Goal: Information Seeking & Learning: Learn about a topic

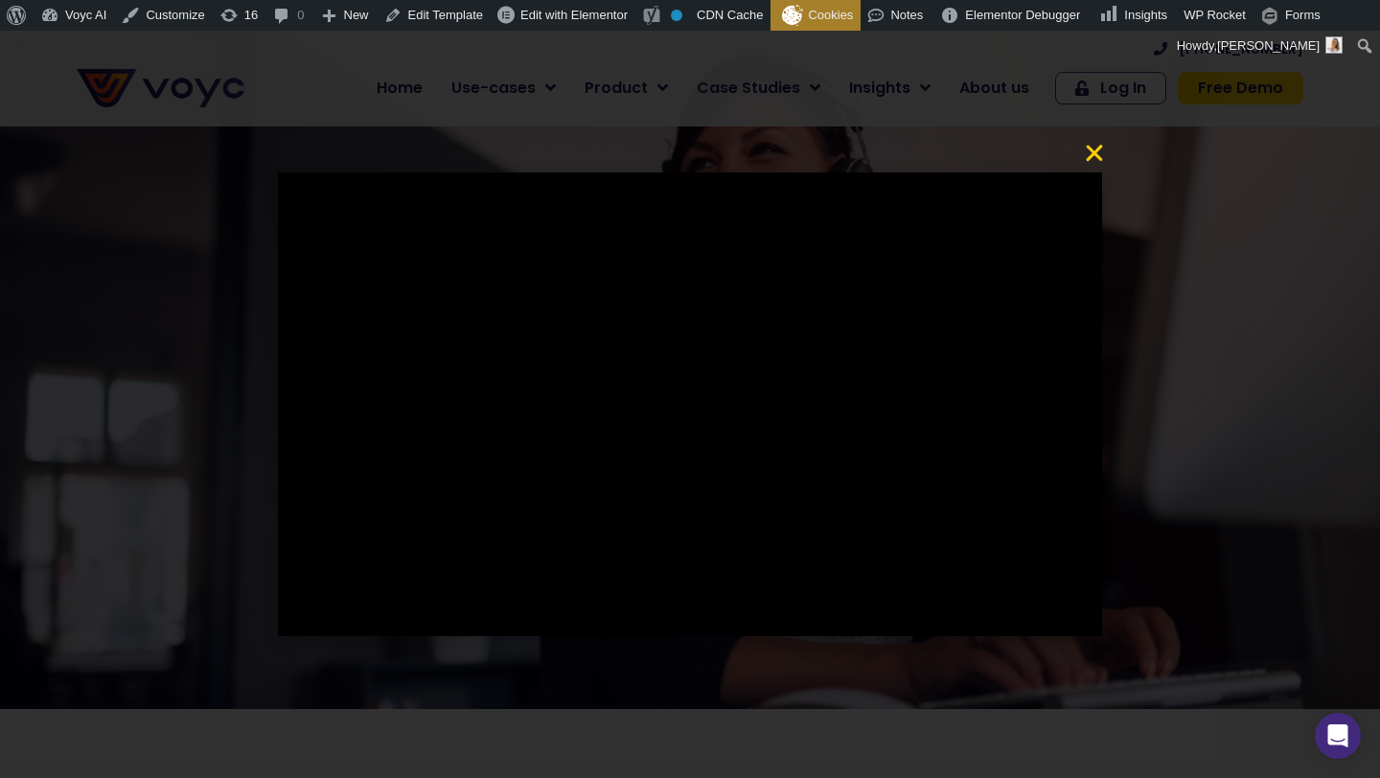
click at [1091, 154] on icon "Close" at bounding box center [1094, 153] width 23 height 23
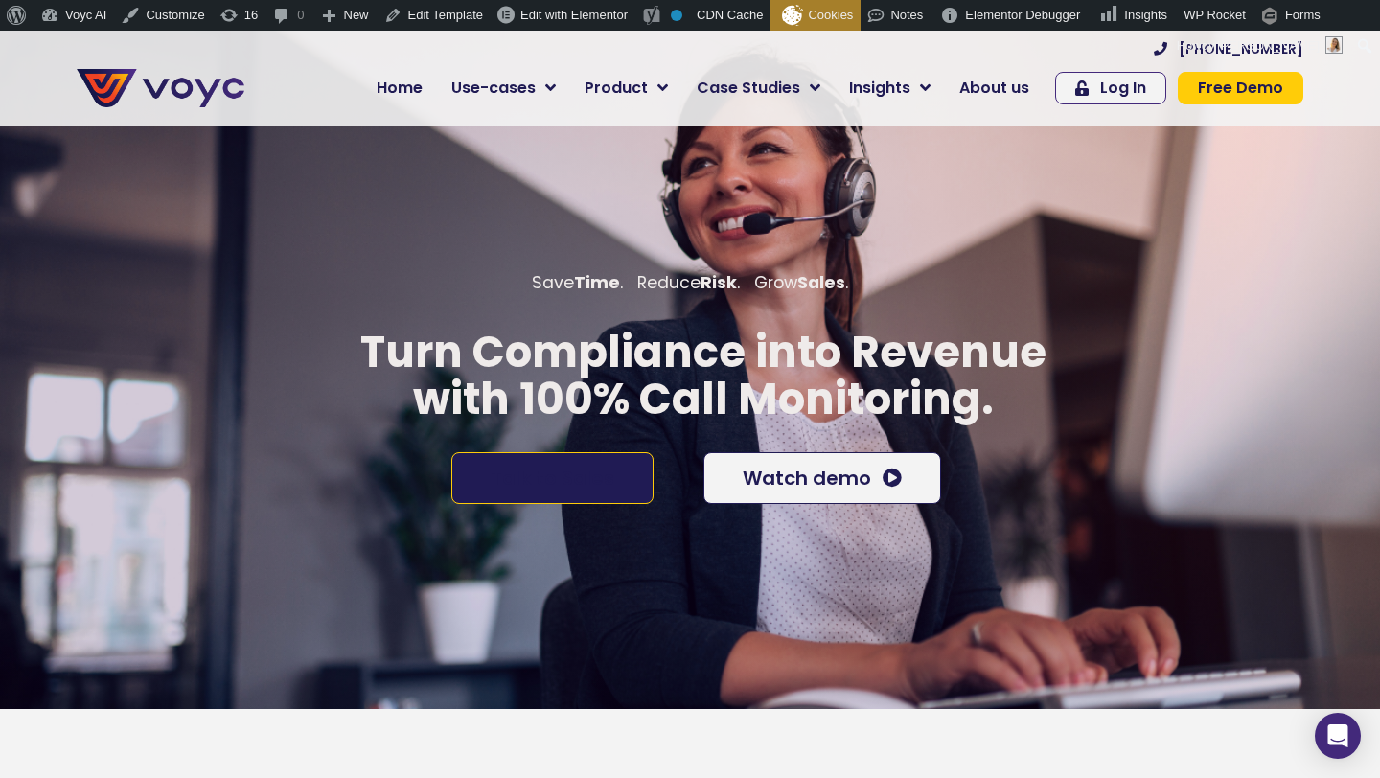
click at [588, 468] on span "Talk to Sales" at bounding box center [552, 477] width 124 height 19
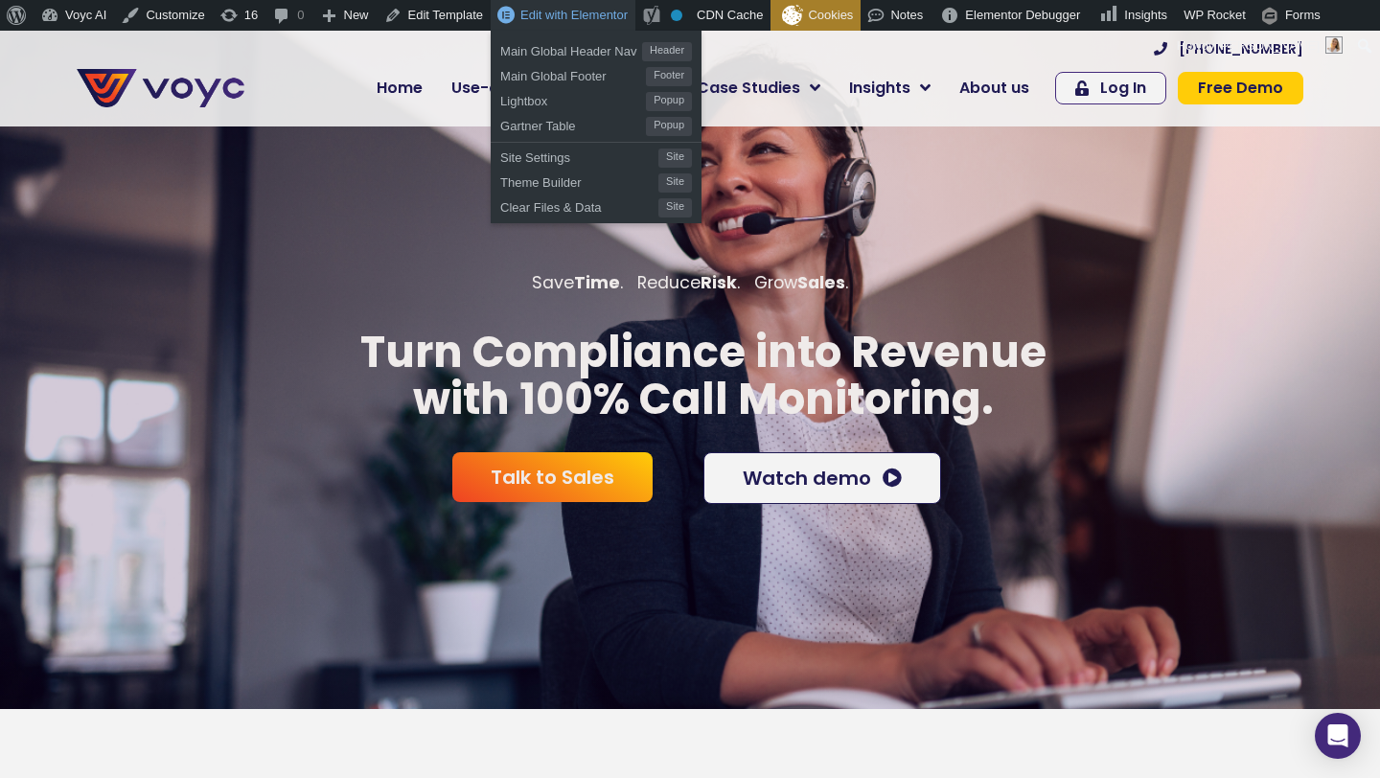
click at [569, 15] on span "Edit with Elementor" at bounding box center [573, 15] width 107 height 14
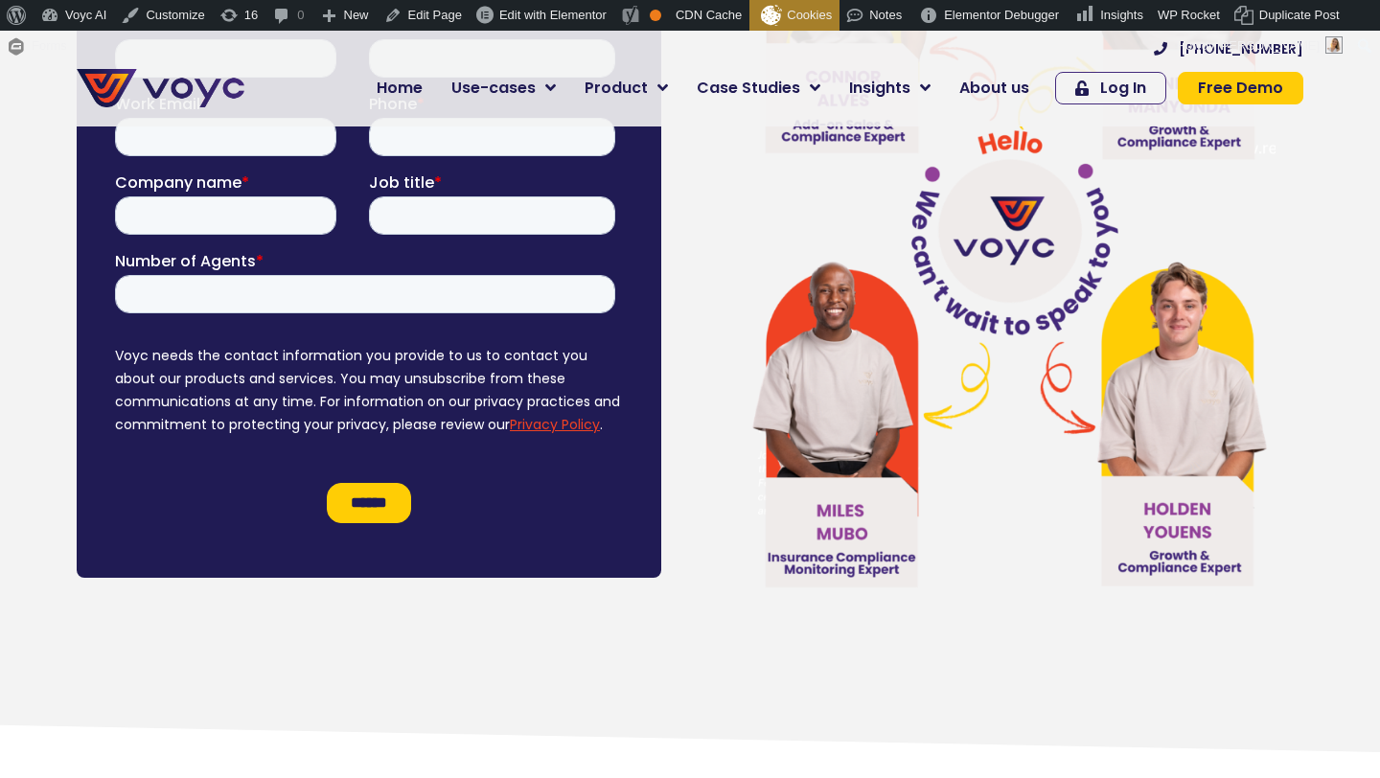
scroll to position [11056, 0]
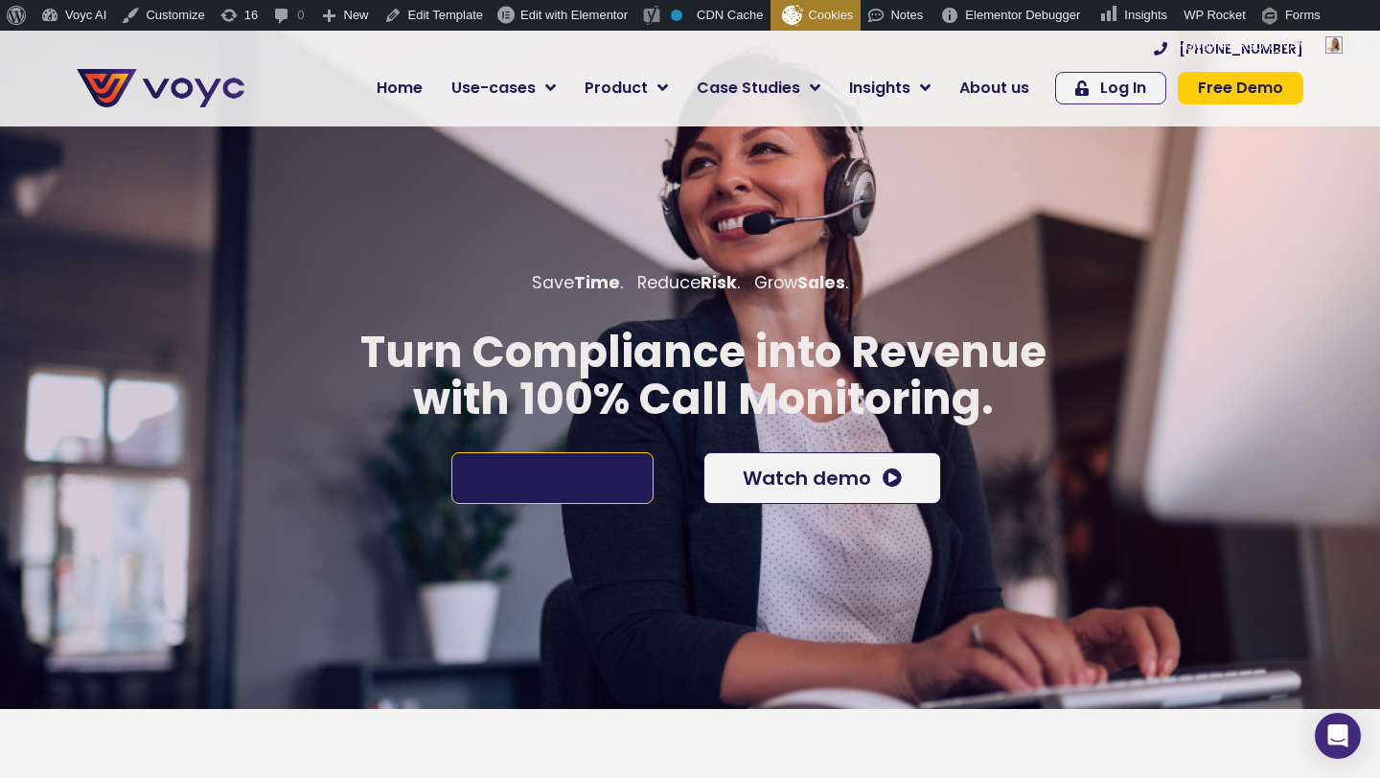
click at [599, 468] on span "Talk to Sales" at bounding box center [552, 477] width 124 height 19
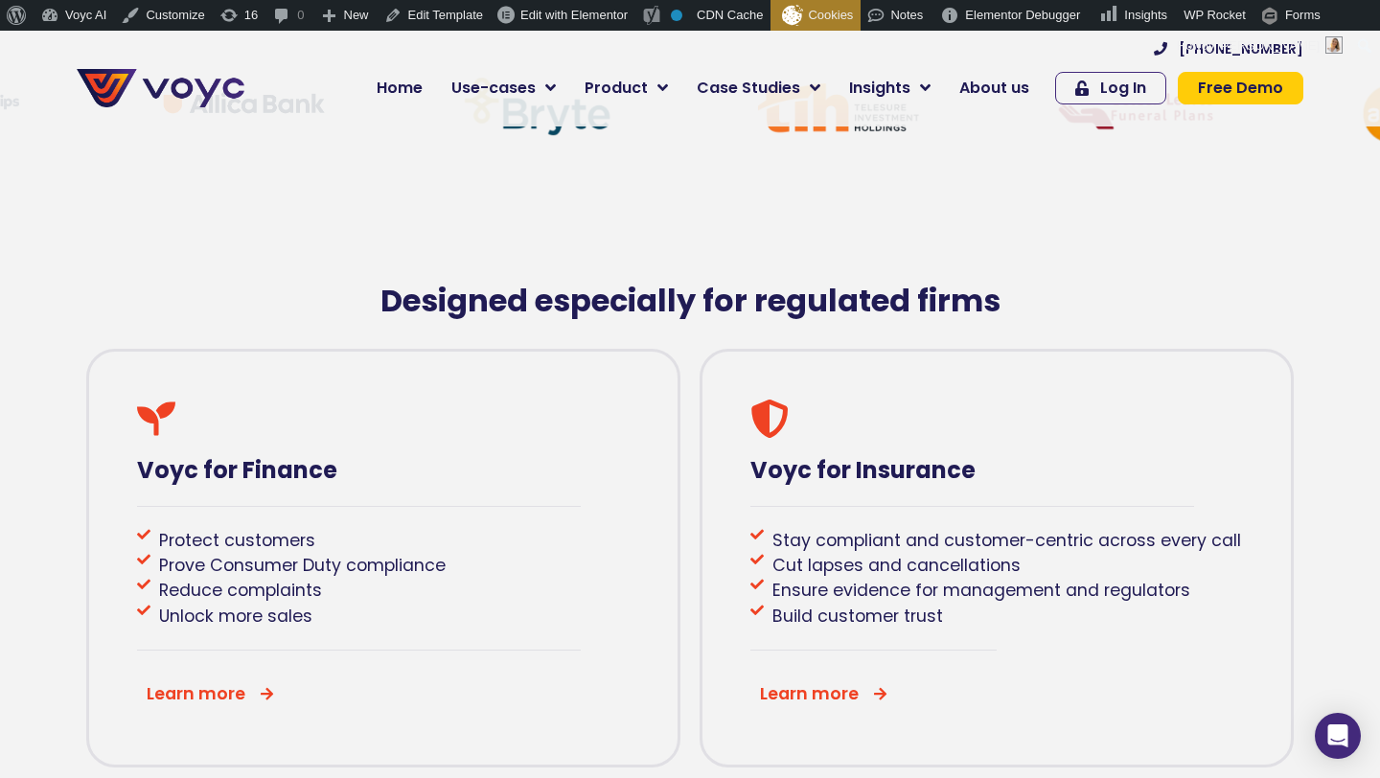
scroll to position [991, 0]
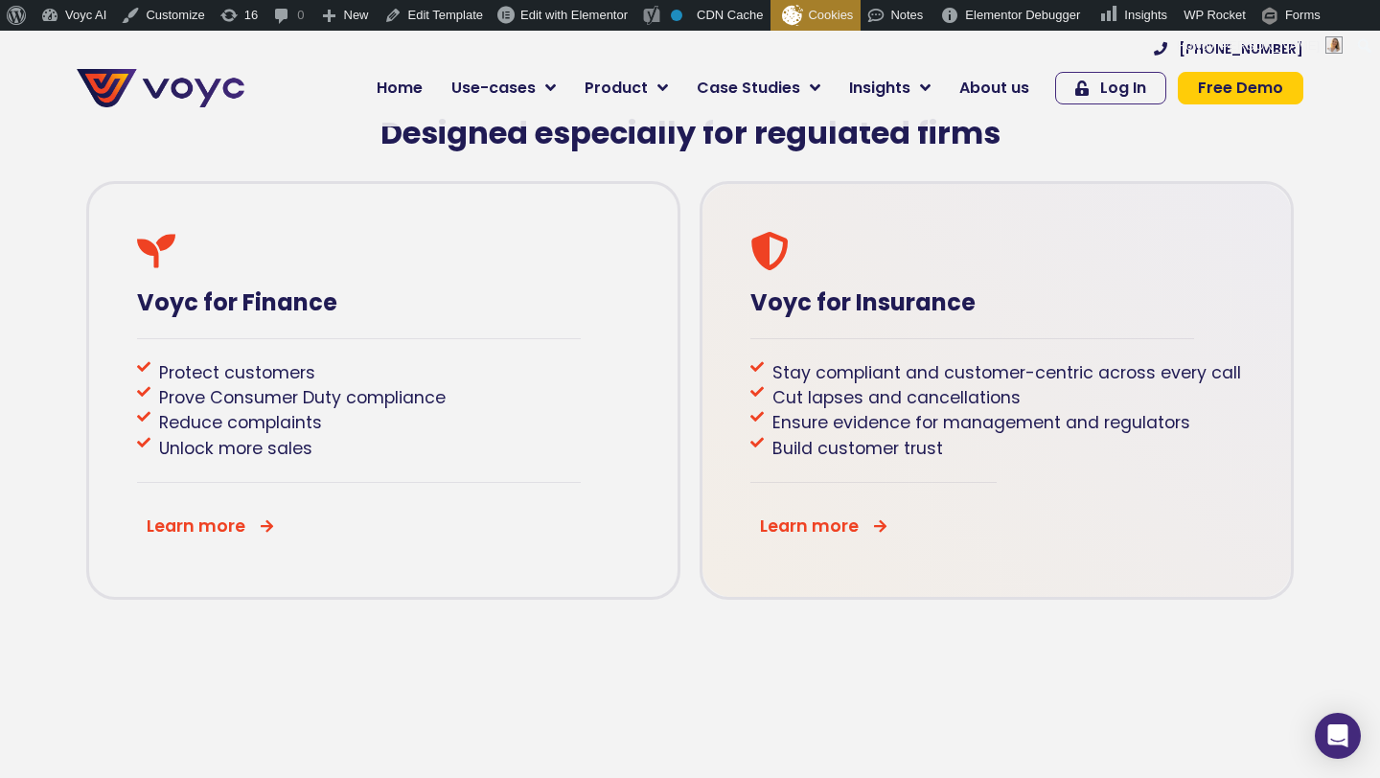
click at [878, 525] on icon at bounding box center [880, 526] width 14 height 14
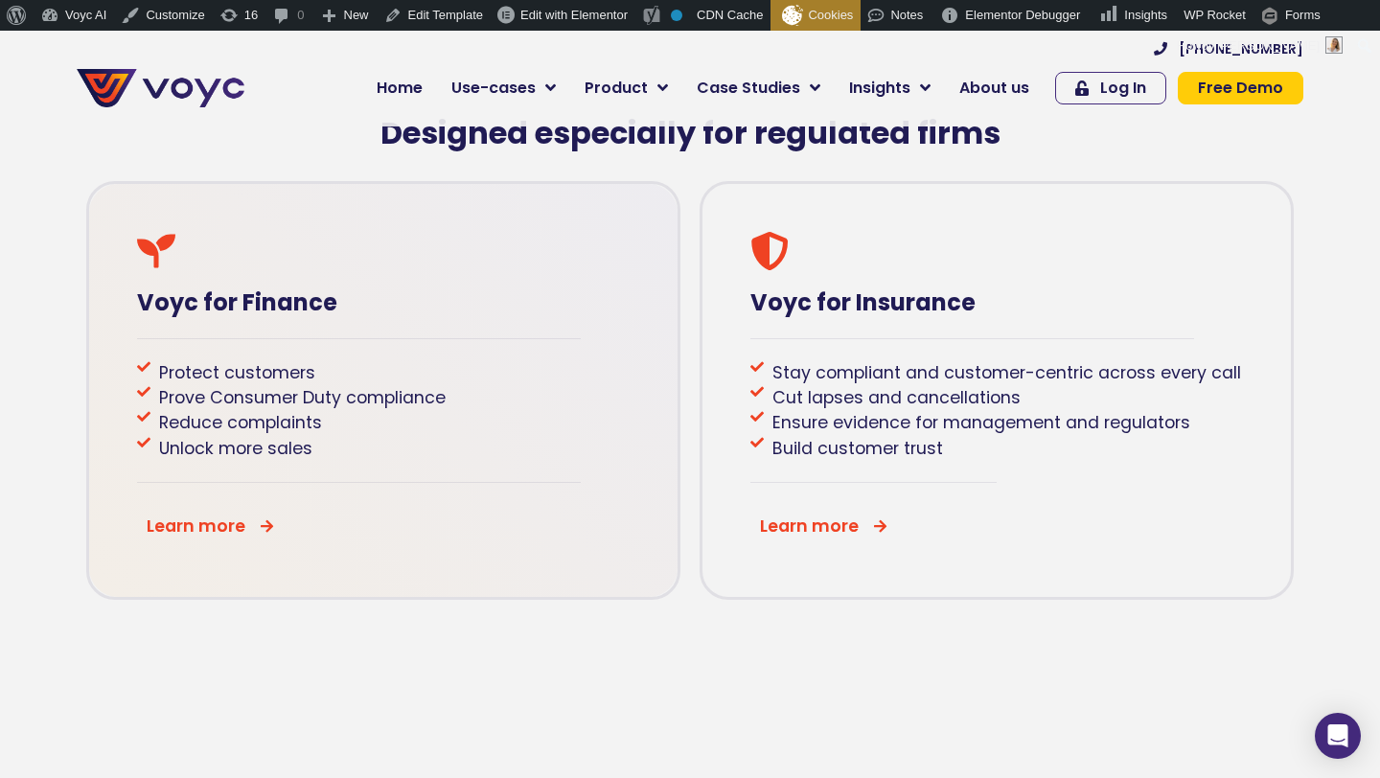
click at [271, 522] on div "Learn more" at bounding box center [383, 526] width 492 height 44
click at [264, 526] on icon at bounding box center [267, 526] width 14 height 14
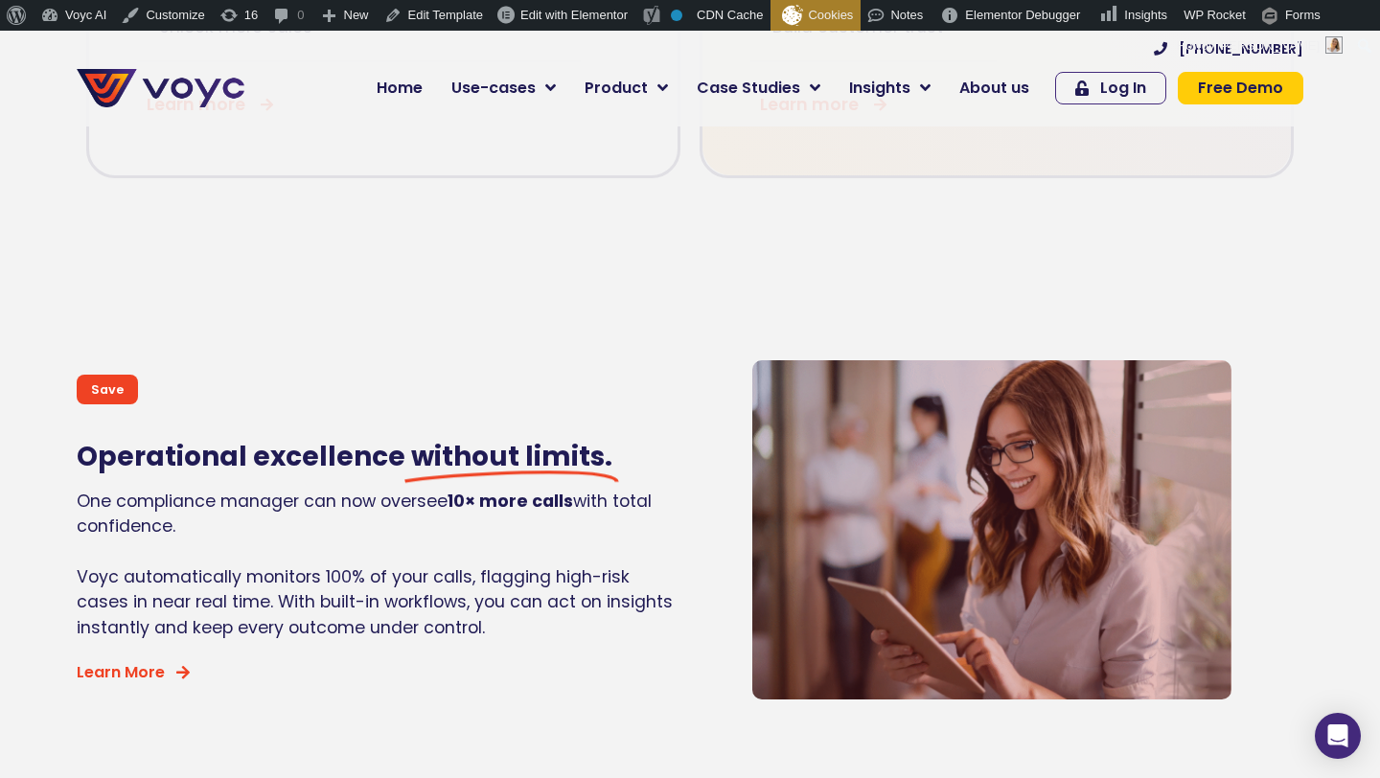
scroll to position [1791, 0]
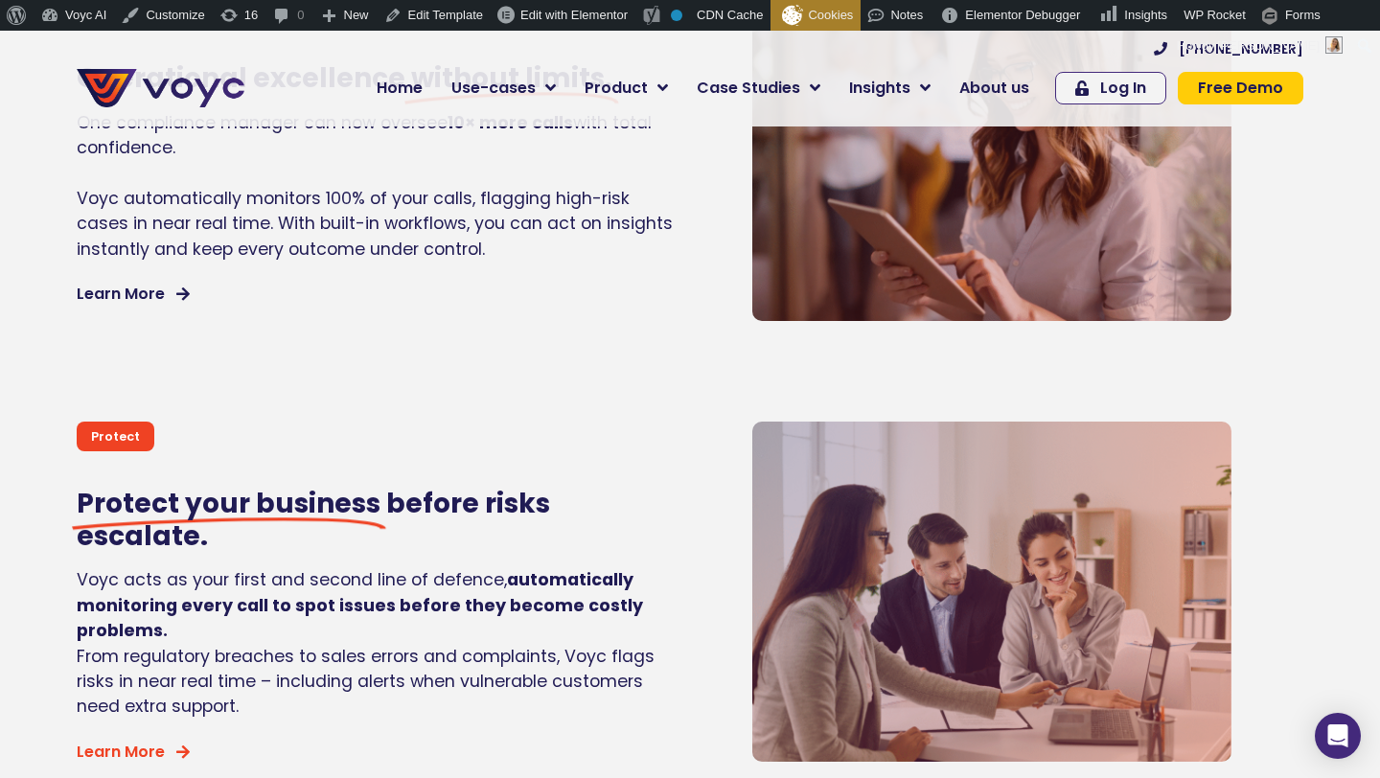
click at [155, 286] on span "Learn More" at bounding box center [121, 293] width 88 height 15
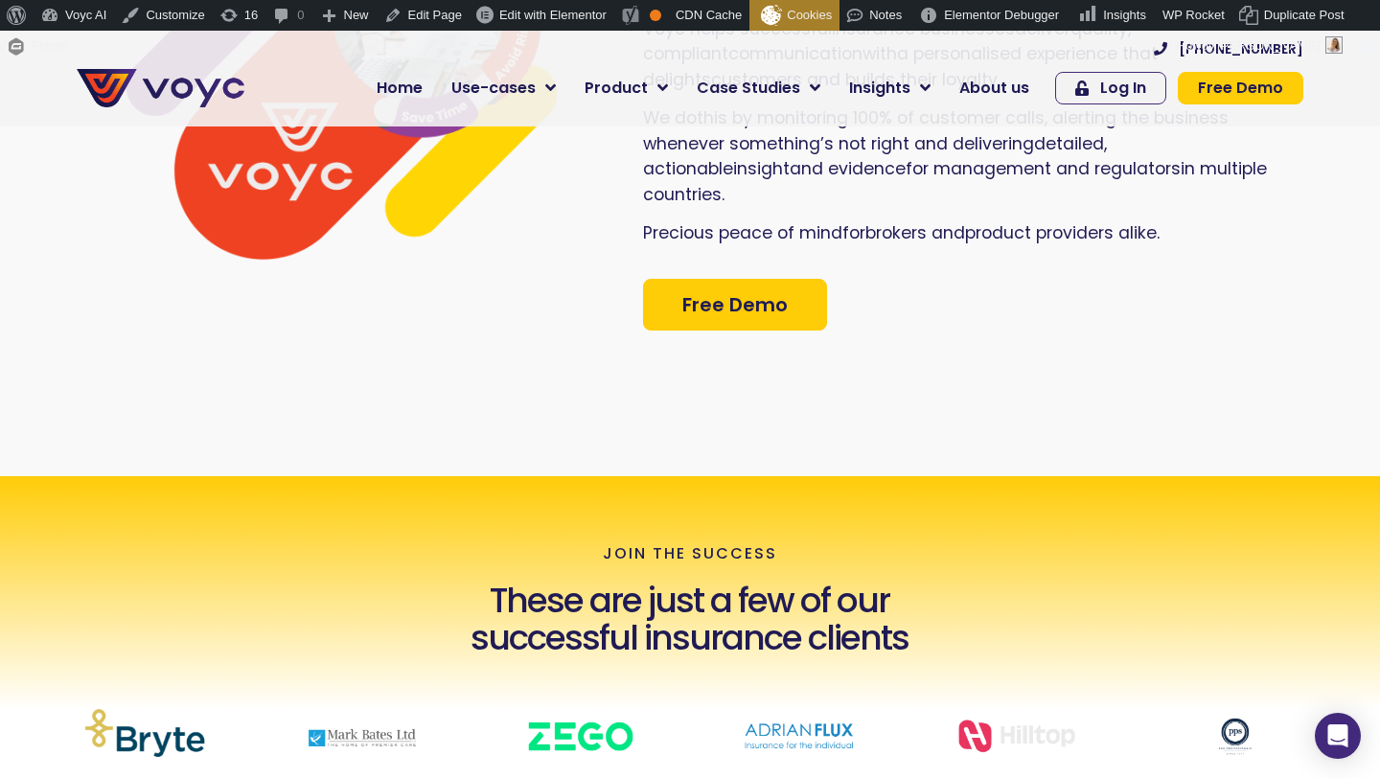
scroll to position [304, 0]
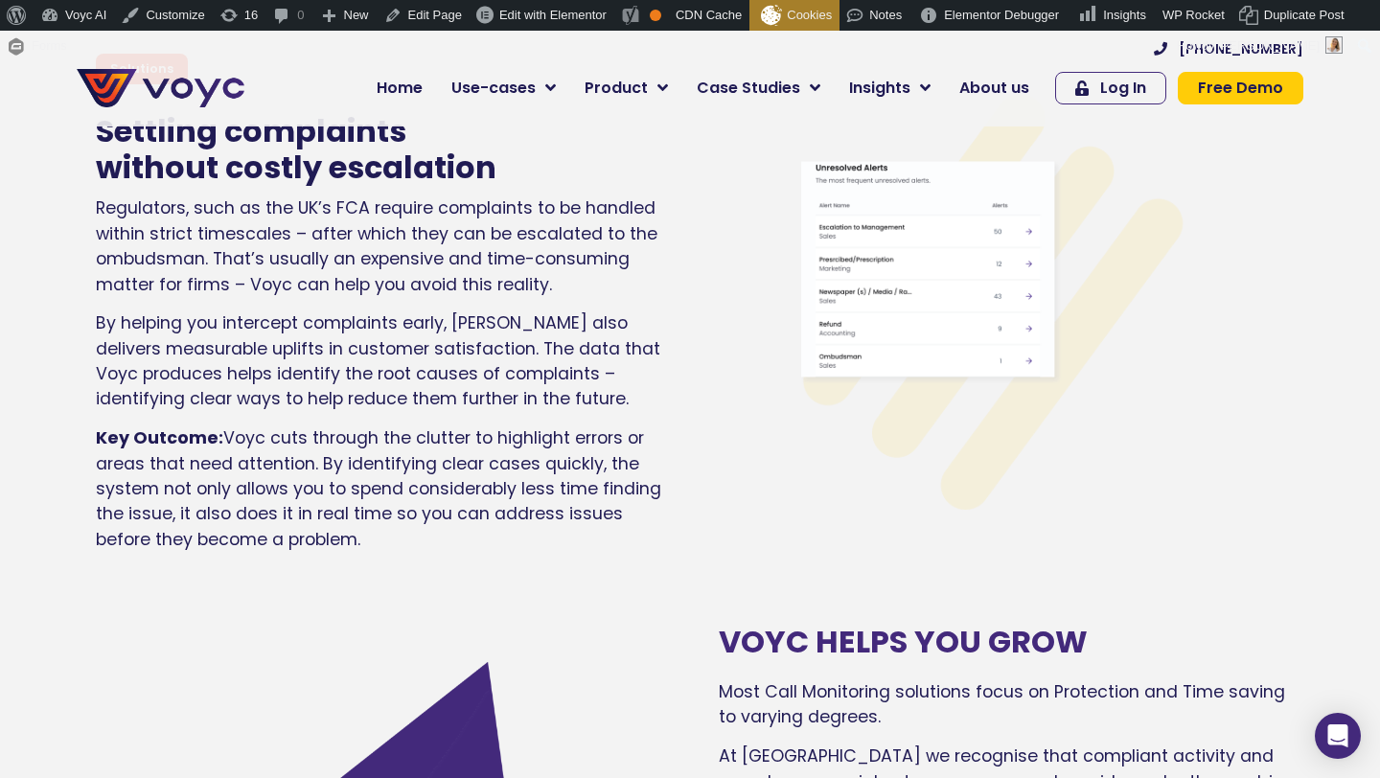
scroll to position [7093, 0]
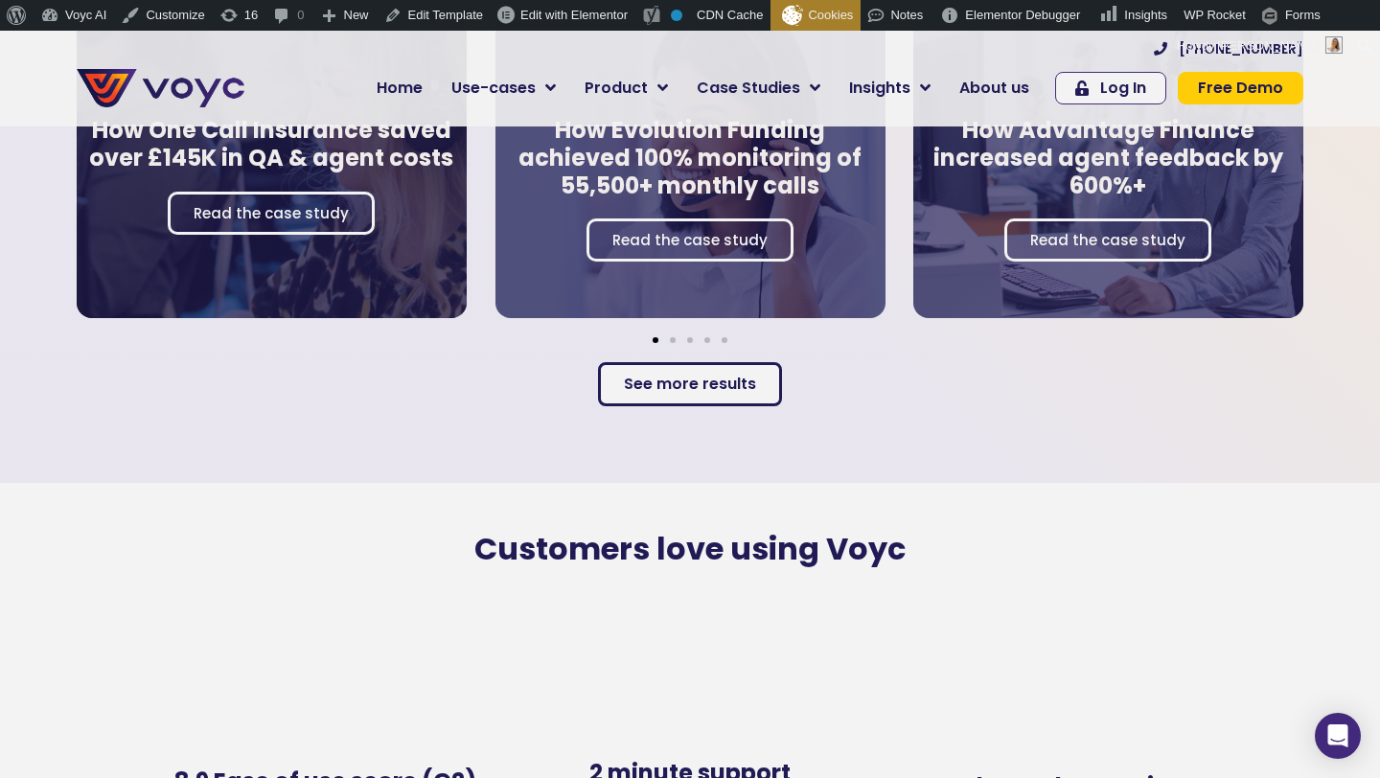
scroll to position [3513, 0]
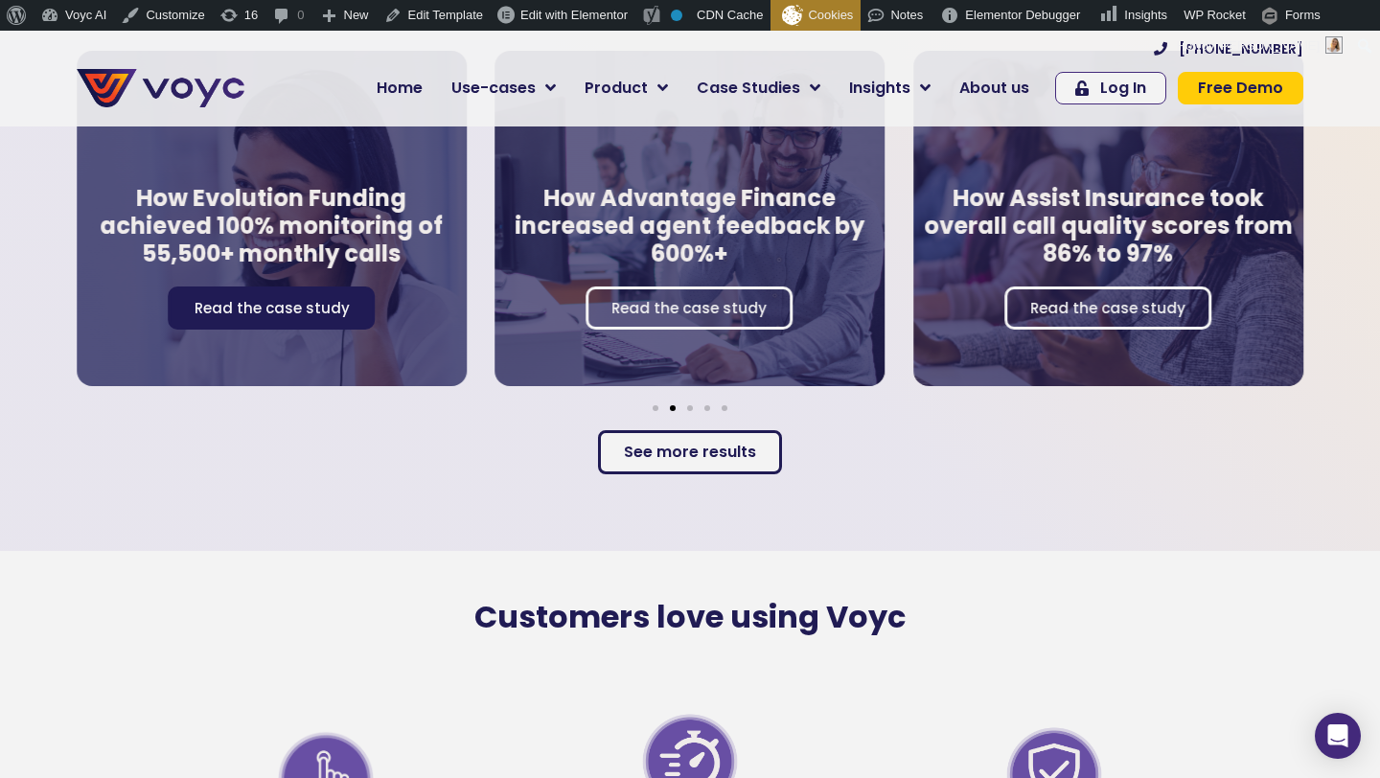
click at [267, 302] on span "Read the case study" at bounding box center [271, 309] width 155 height 14
click at [652, 405] on span "Go to slide 1" at bounding box center [655, 408] width 6 height 6
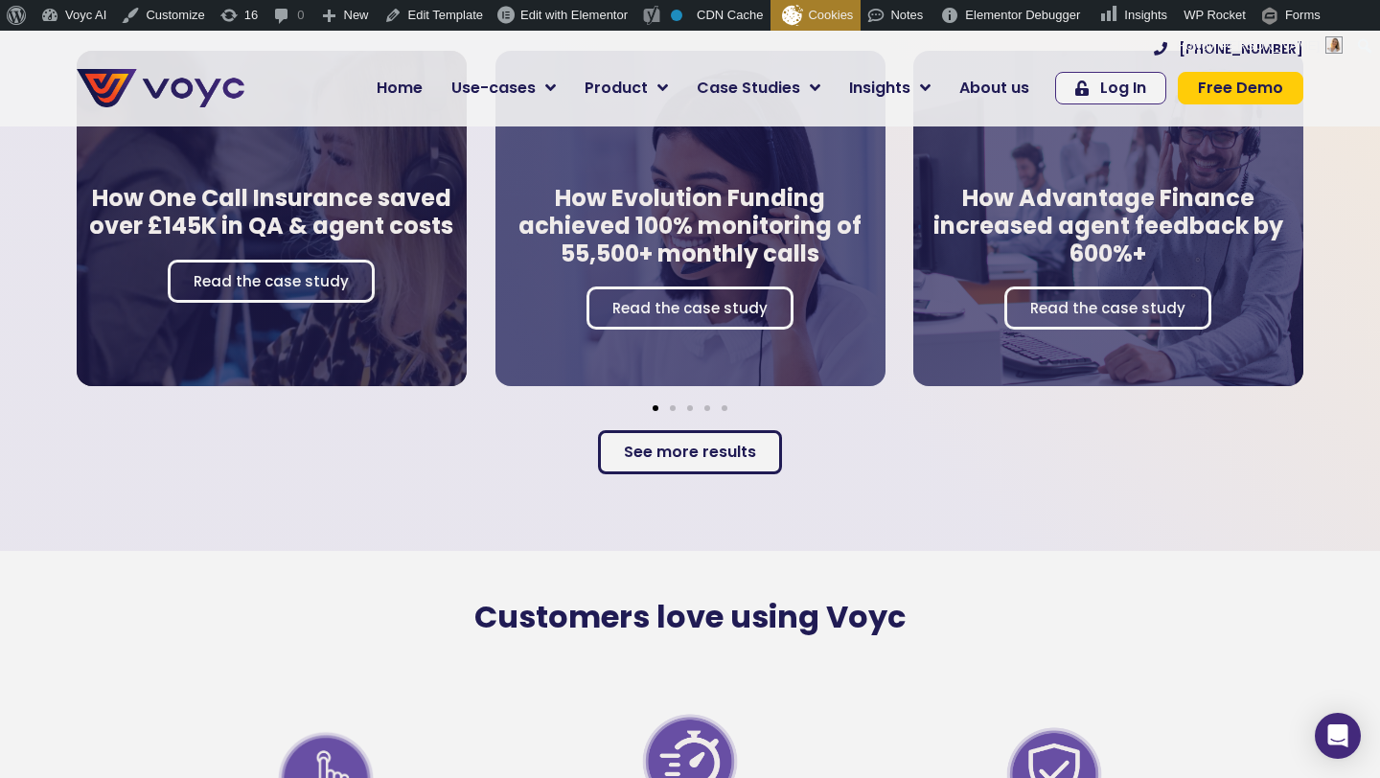
click at [384, 413] on div "Real results from leading financial services firms How Advantage Finance increa…" at bounding box center [690, 230] width 1380 height 642
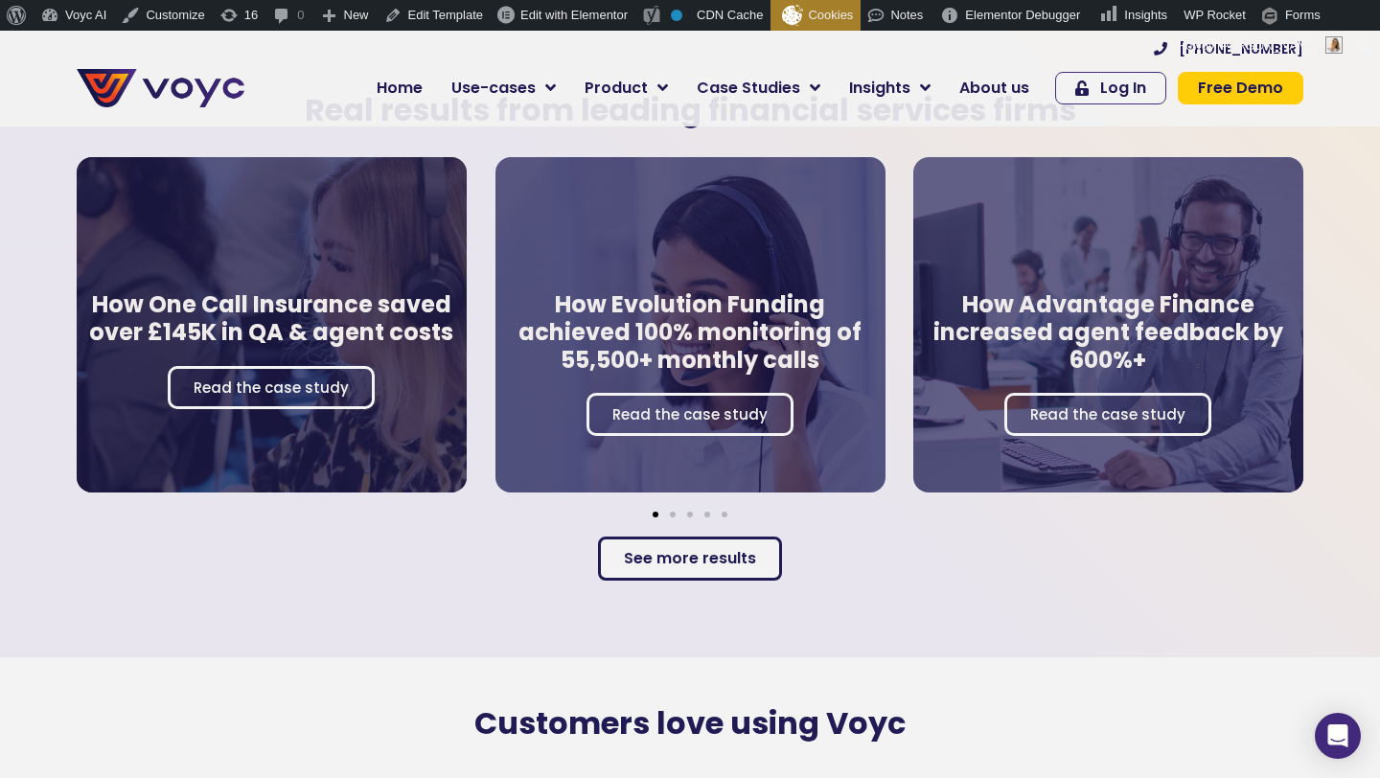
scroll to position [3375, 0]
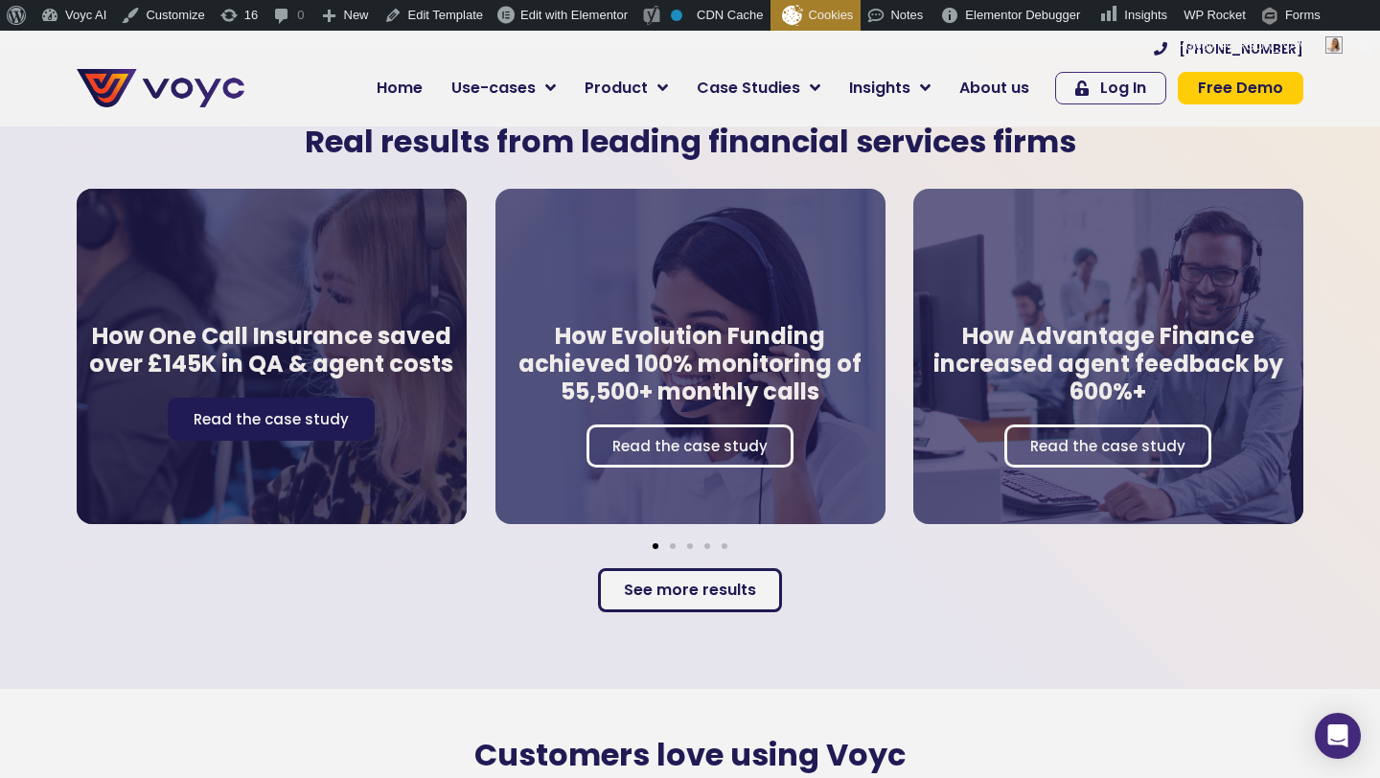
click at [273, 422] on link "Read the case study" at bounding box center [271, 419] width 207 height 43
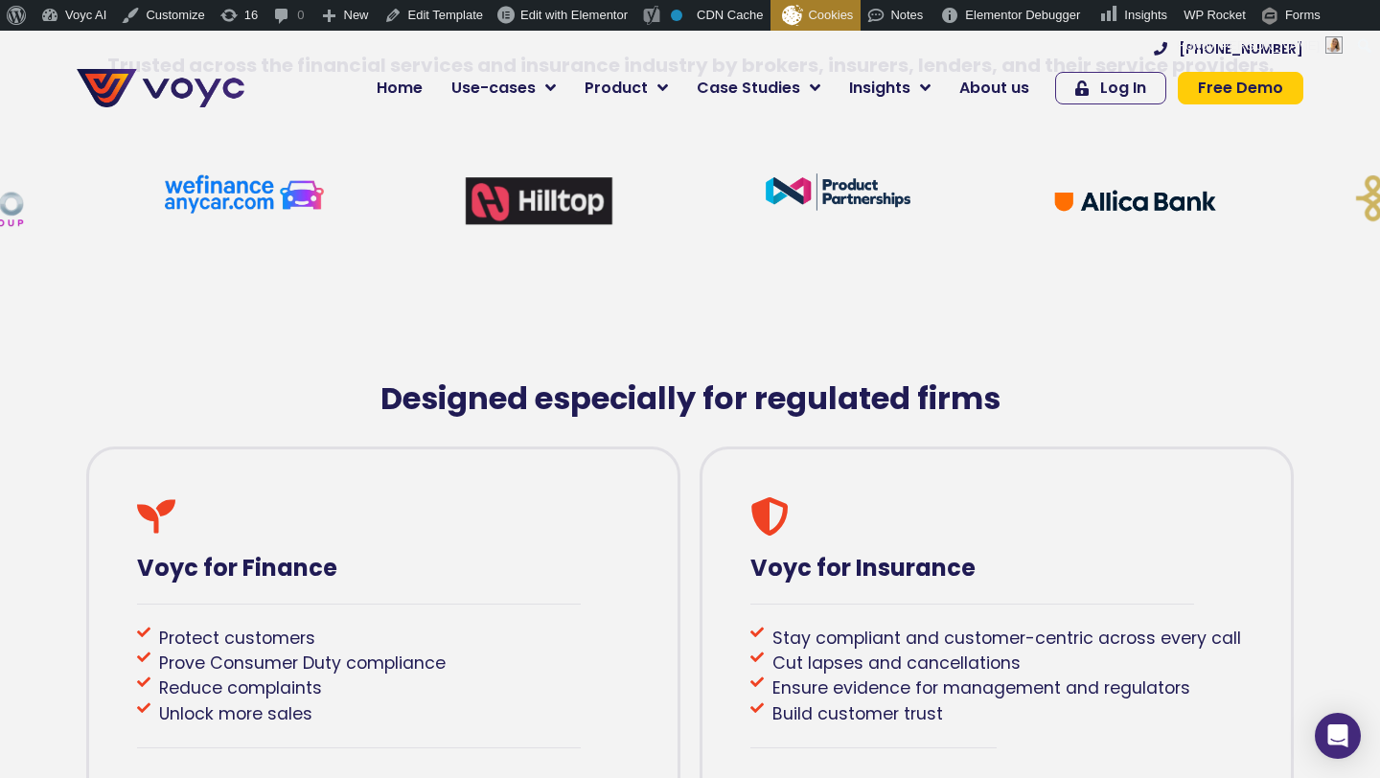
scroll to position [237, 0]
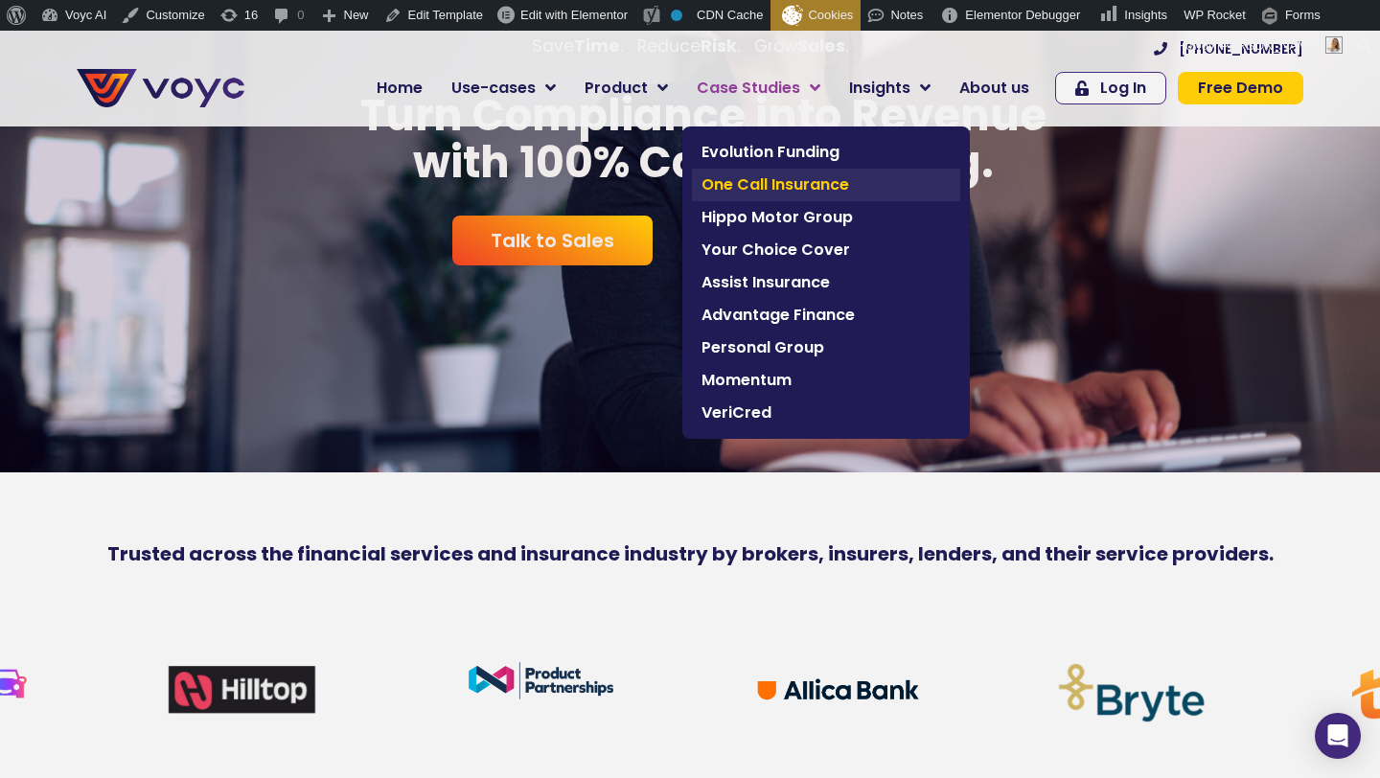
click at [726, 194] on span "One Call Insurance" at bounding box center [825, 184] width 249 height 23
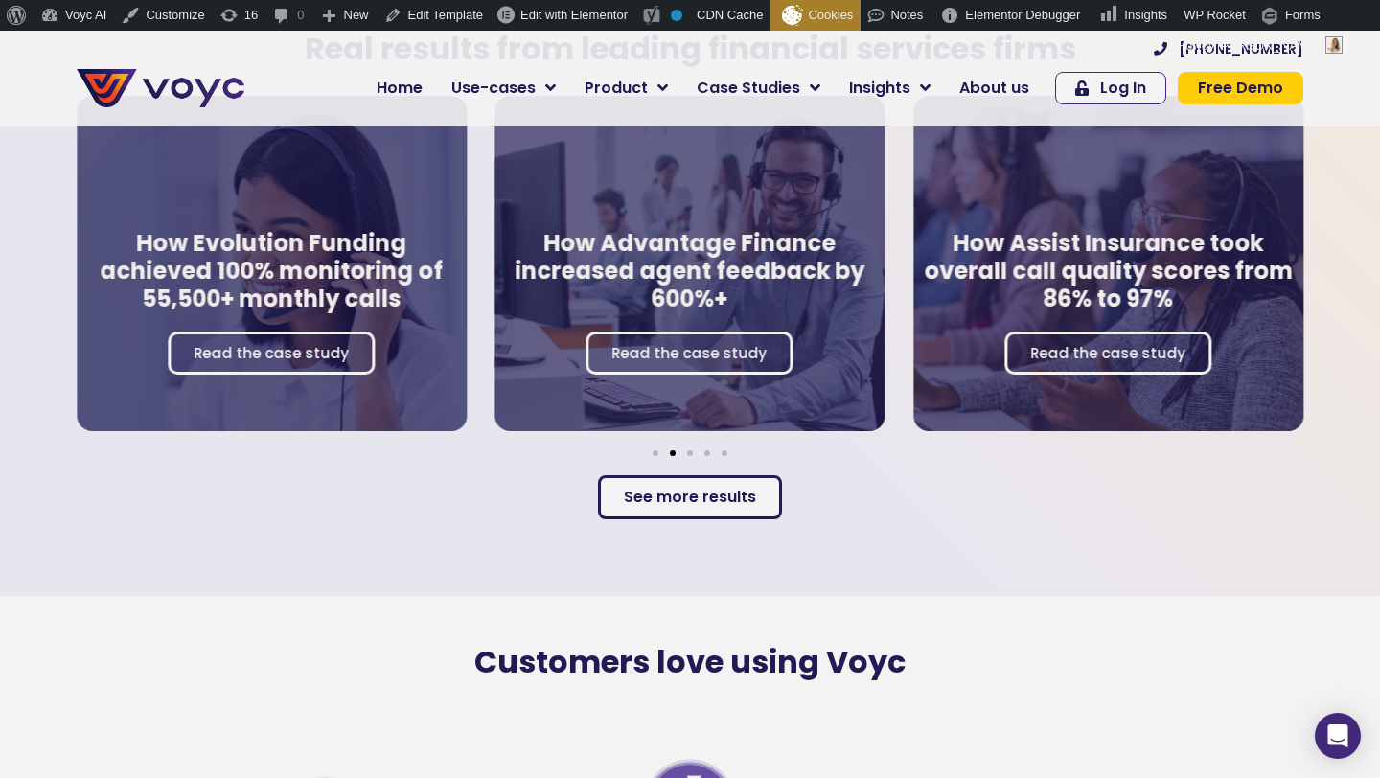
scroll to position [3419, 0]
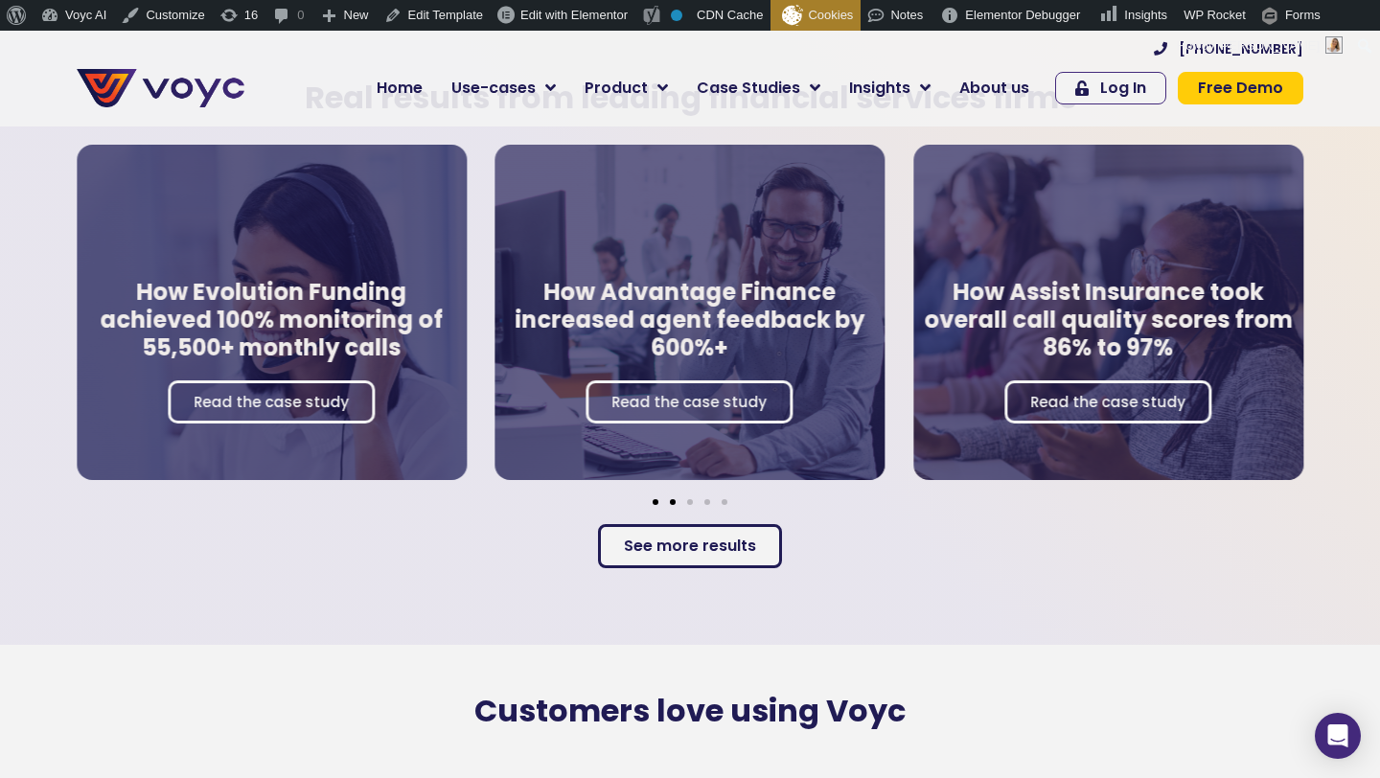
click at [653, 499] on span "Go to slide 1" at bounding box center [655, 502] width 6 height 6
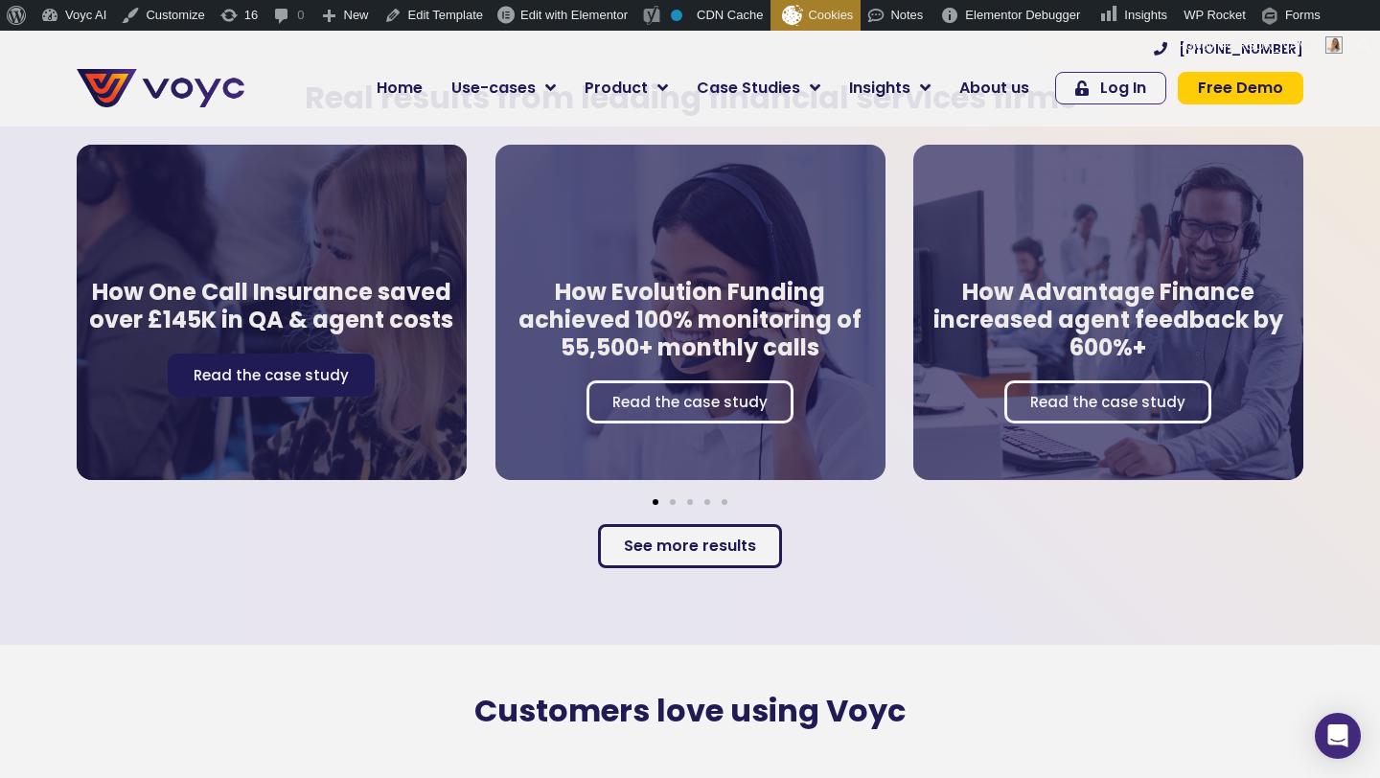
click at [255, 385] on link "Read the case study" at bounding box center [271, 375] width 207 height 43
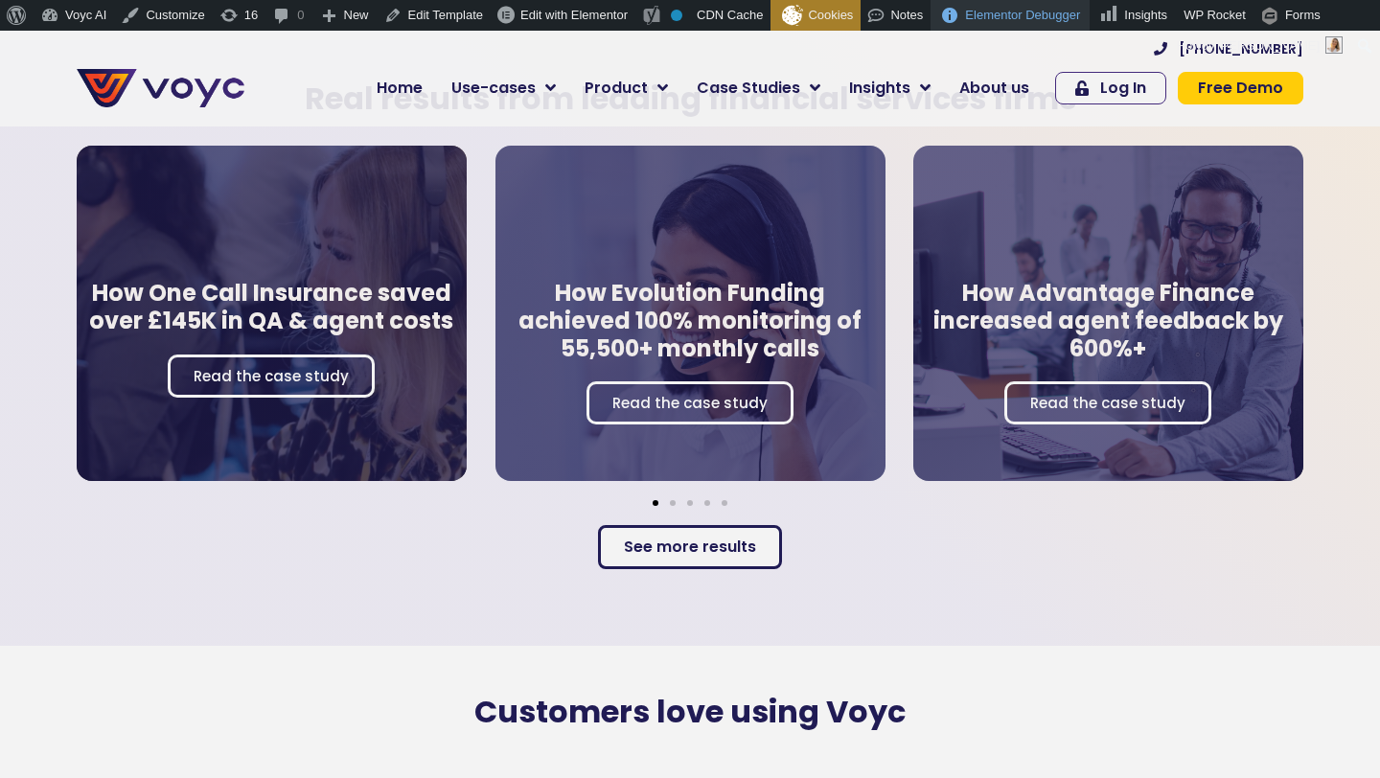
scroll to position [3419, 0]
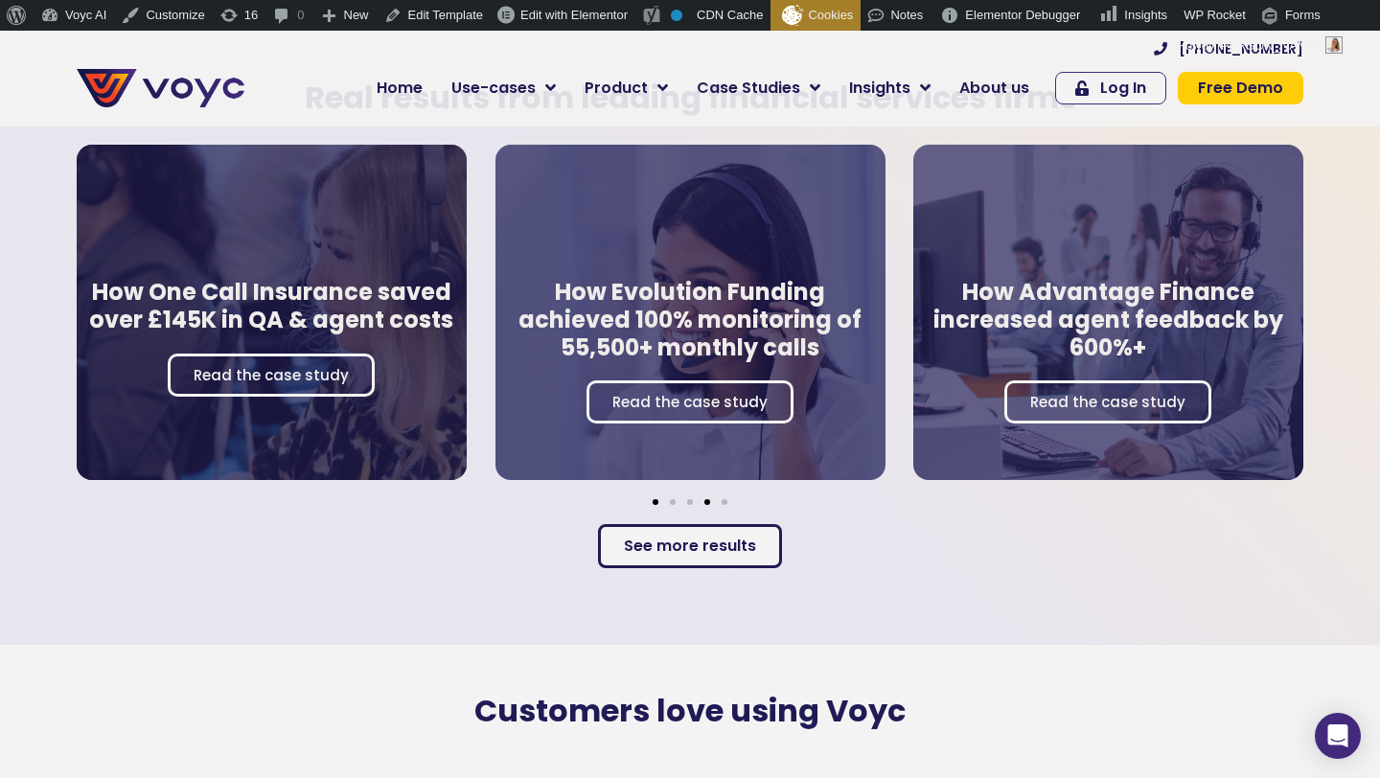
click at [708, 499] on span "Go to slide 4" at bounding box center [707, 502] width 6 height 6
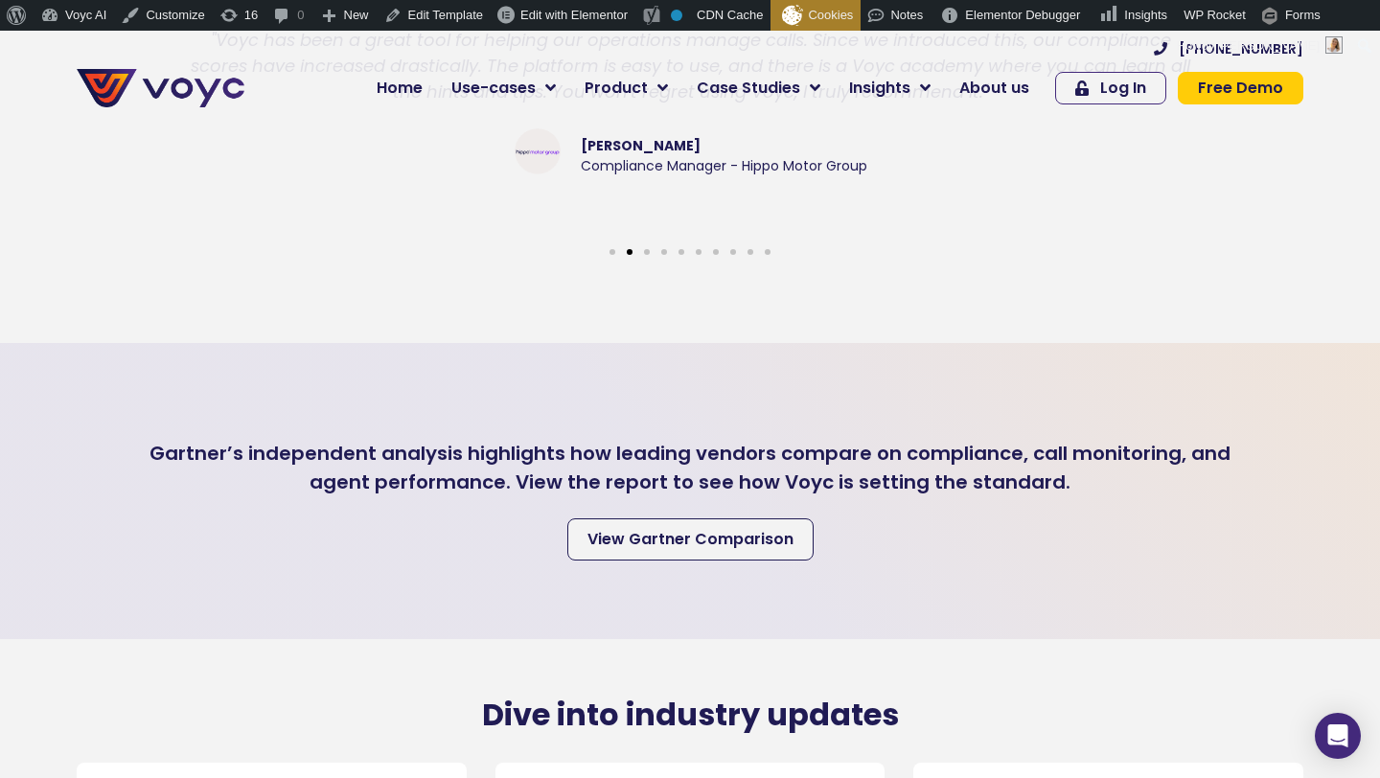
scroll to position [4690, 0]
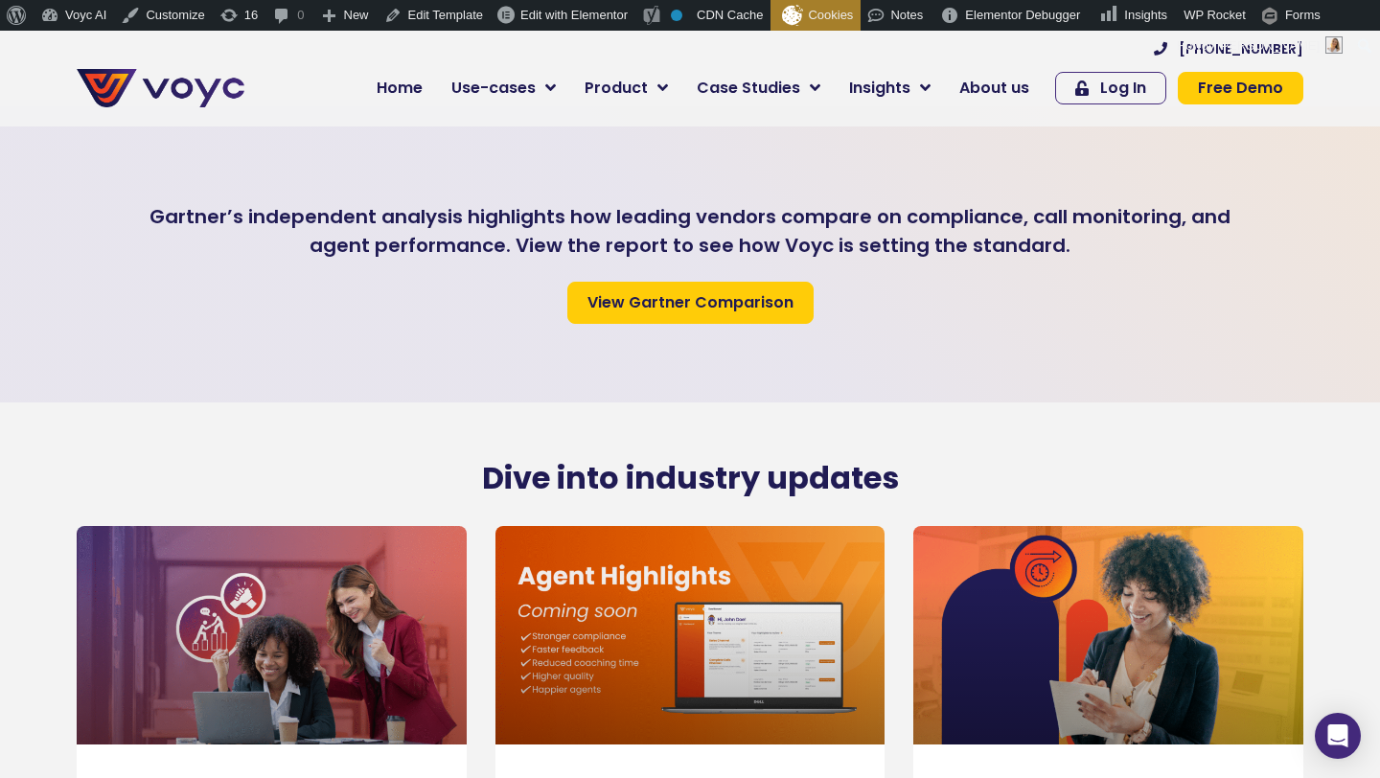
click at [722, 295] on span "View Gartner Comparison" at bounding box center [690, 302] width 206 height 15
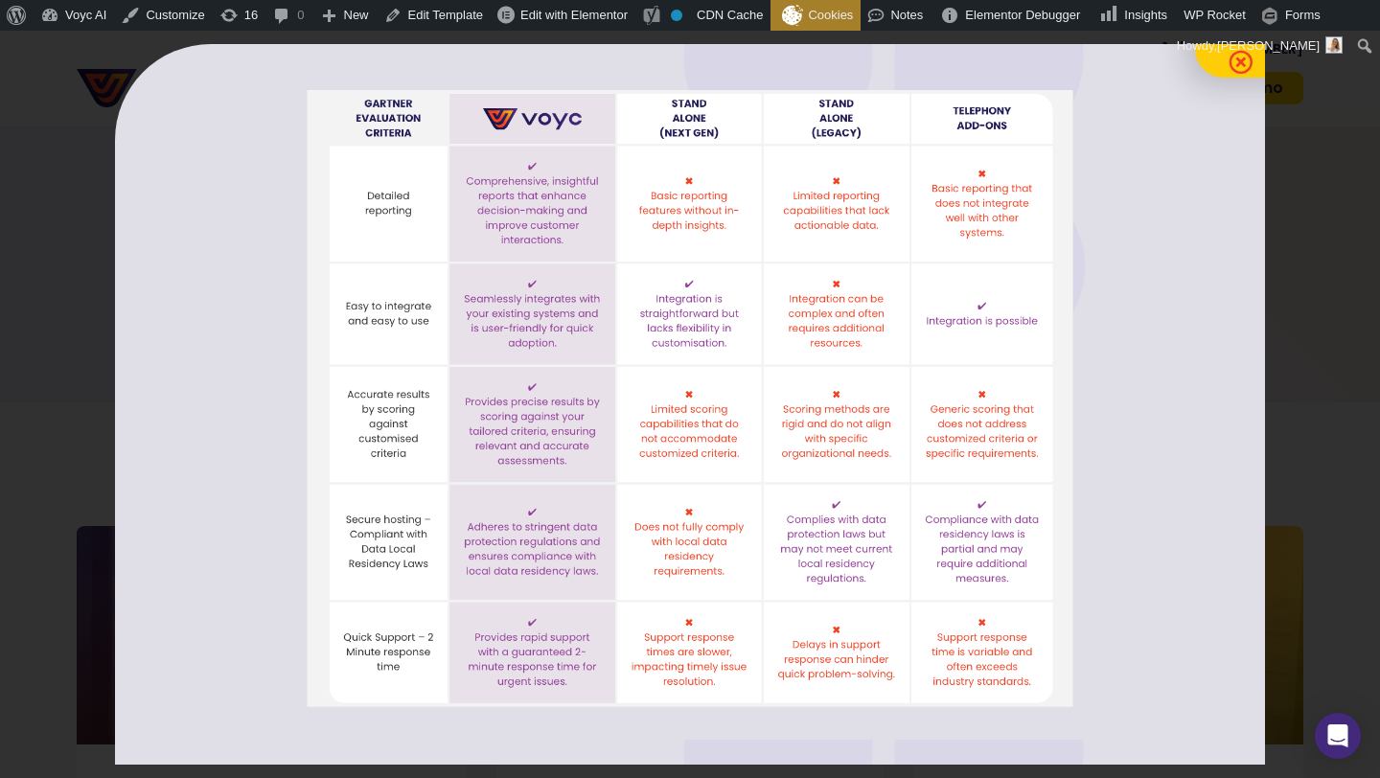
click at [1234, 66] on icon at bounding box center [1240, 62] width 24 height 24
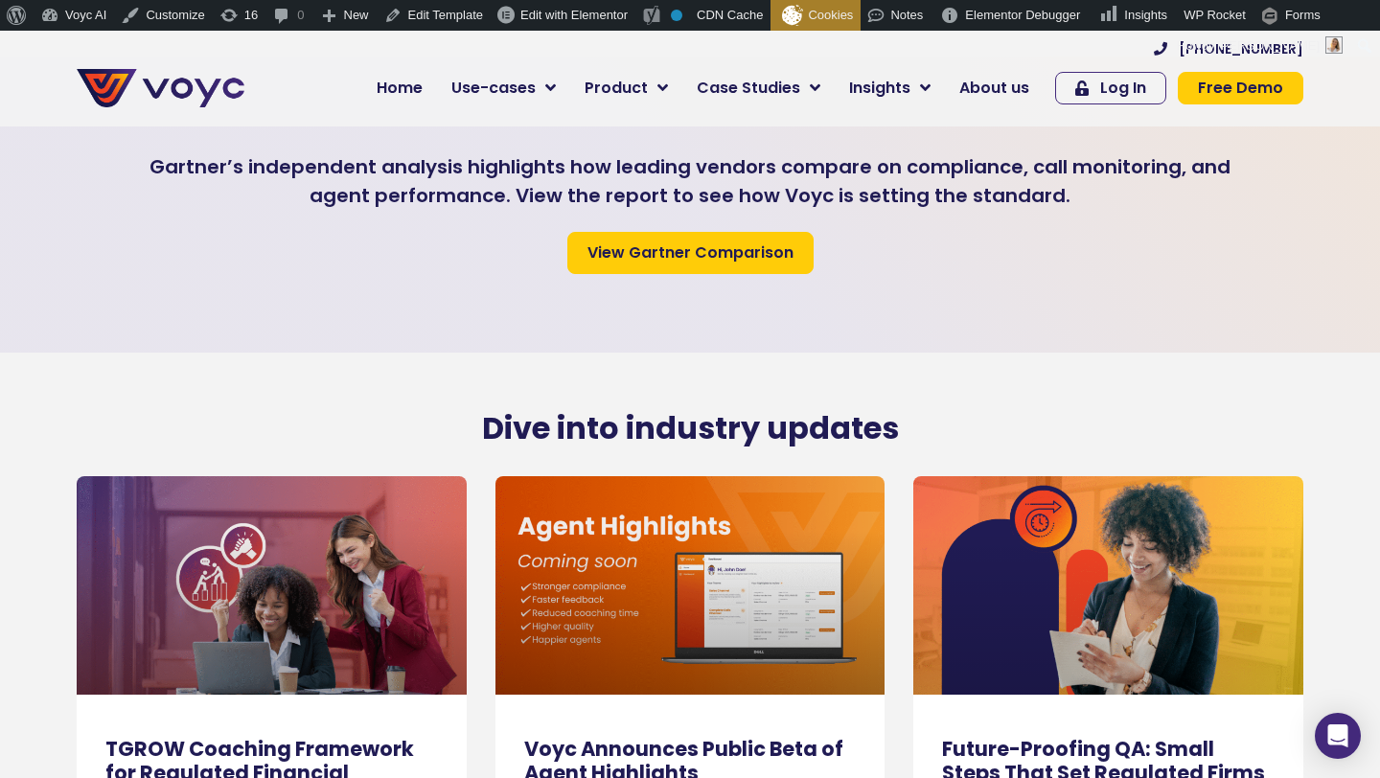
scroll to position [5379, 0]
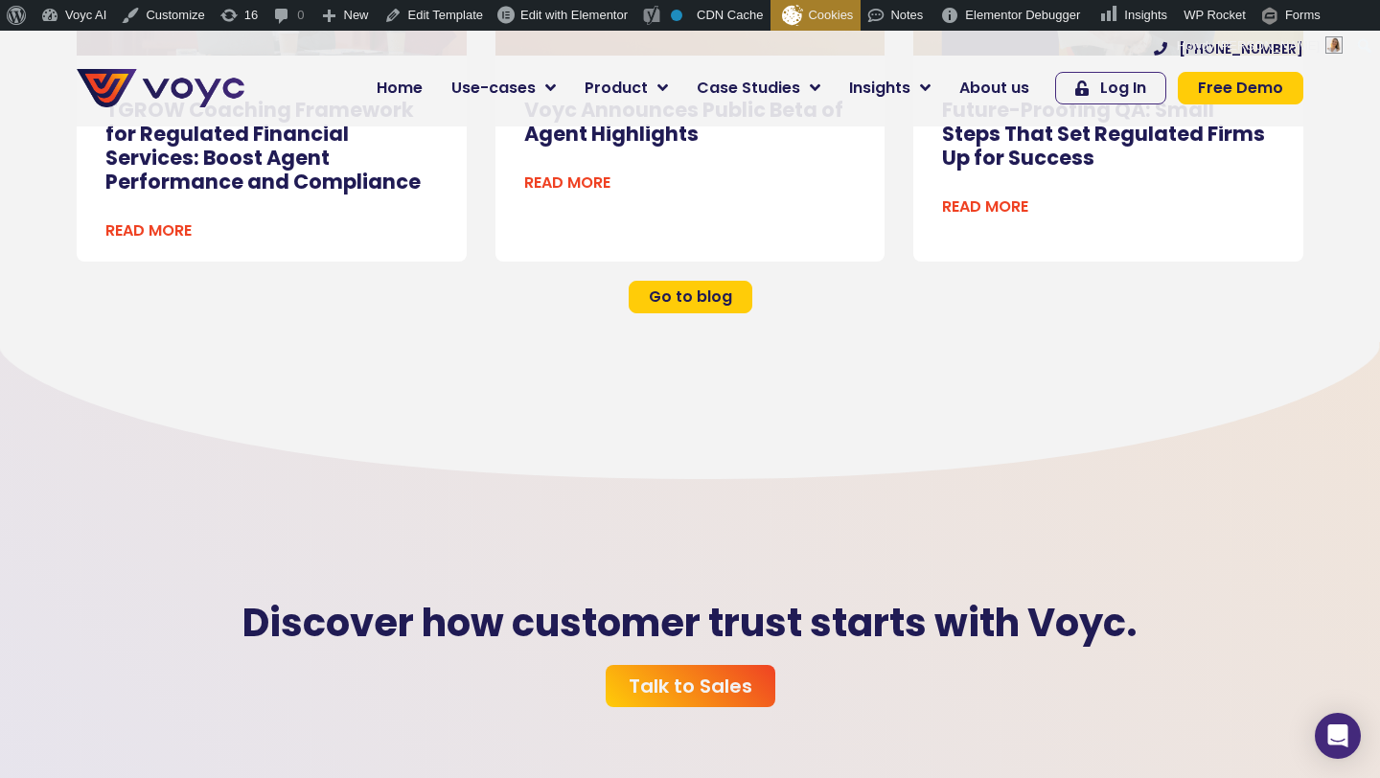
click at [706, 289] on span "Go to blog" at bounding box center [690, 296] width 83 height 15
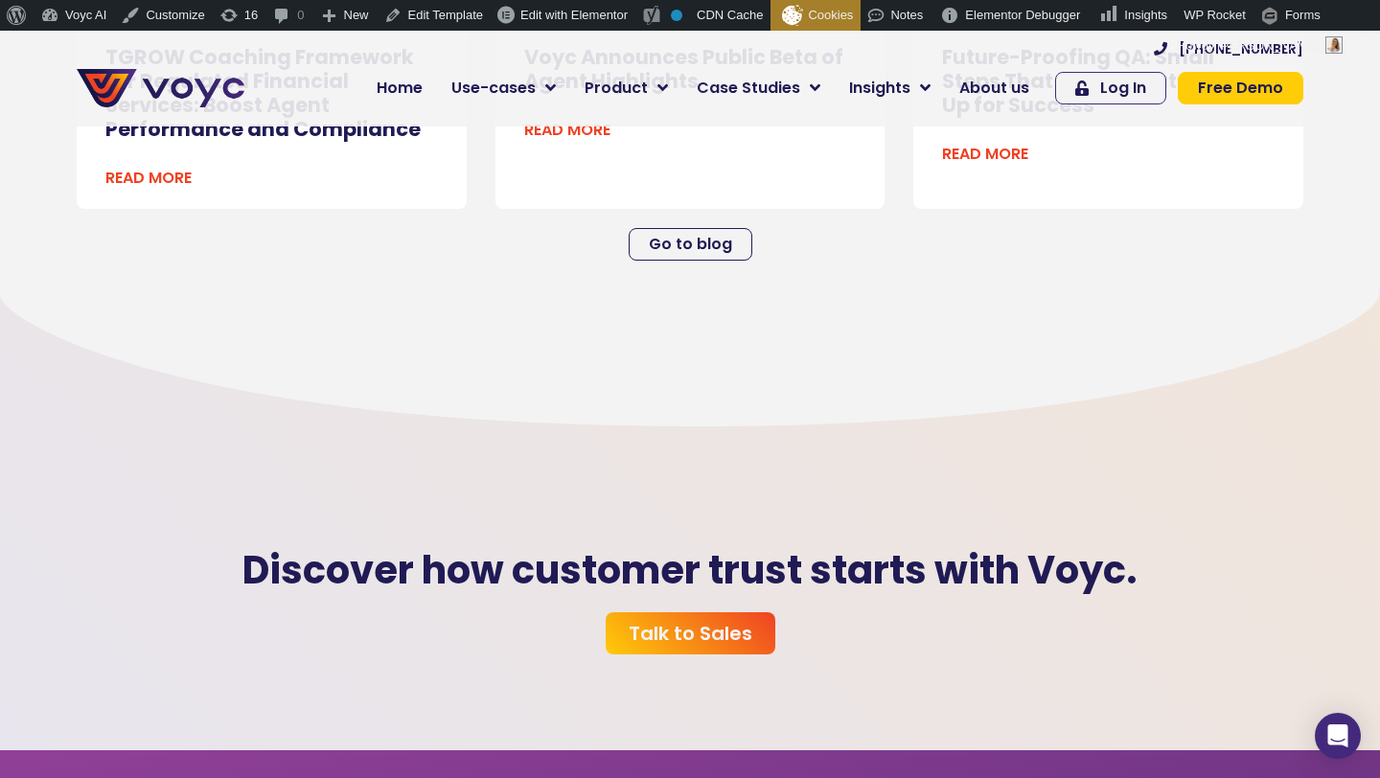
scroll to position [5433, 0]
click at [689, 627] on span "Talk to Sales" at bounding box center [690, 632] width 124 height 19
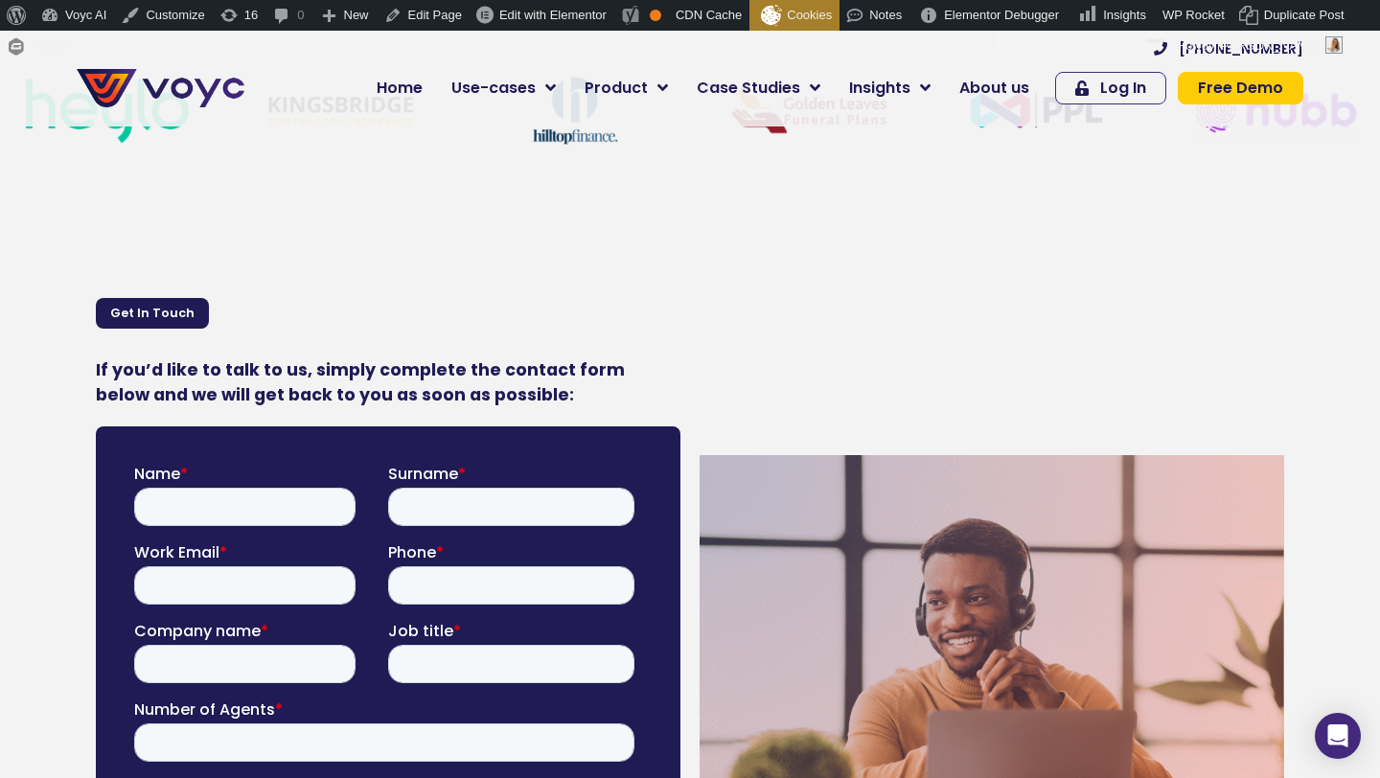
scroll to position [592, 0]
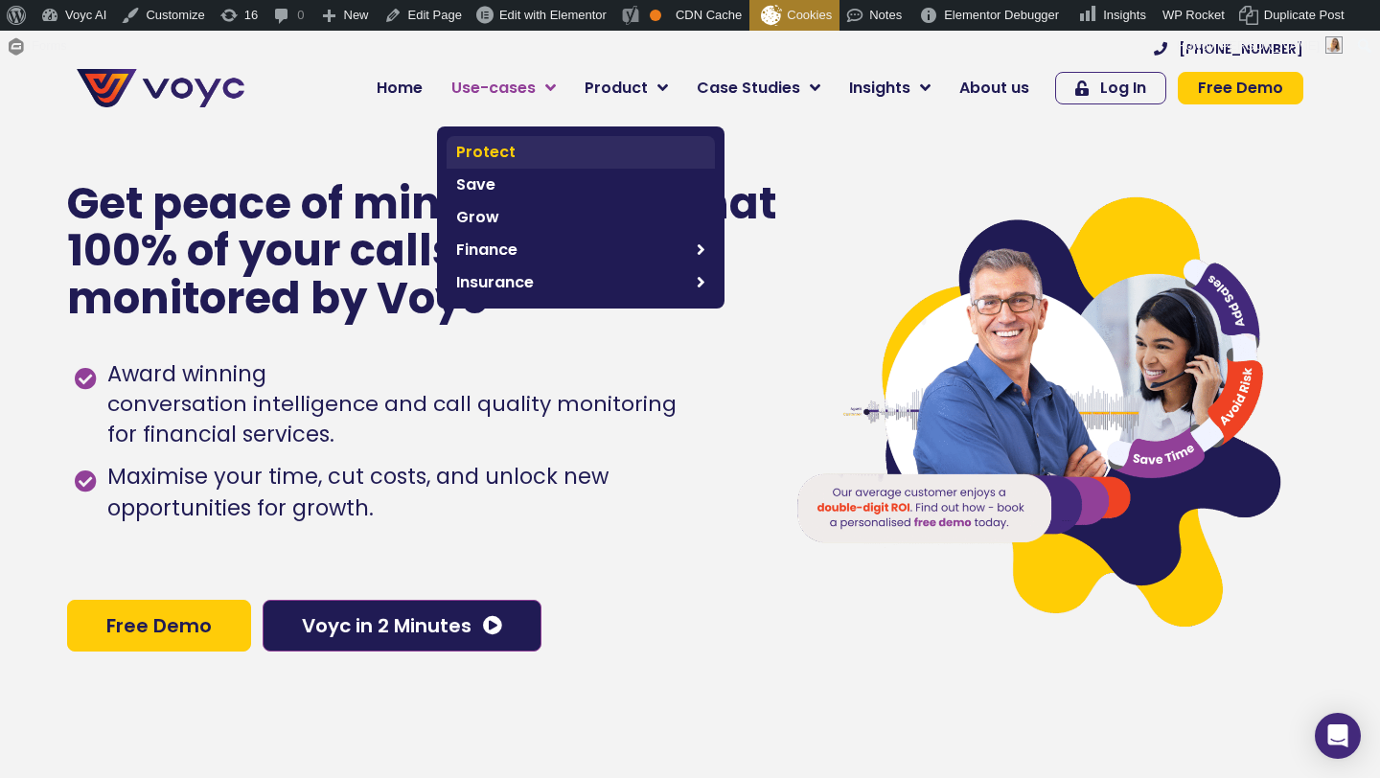
click at [512, 147] on span "Protect" at bounding box center [580, 152] width 249 height 23
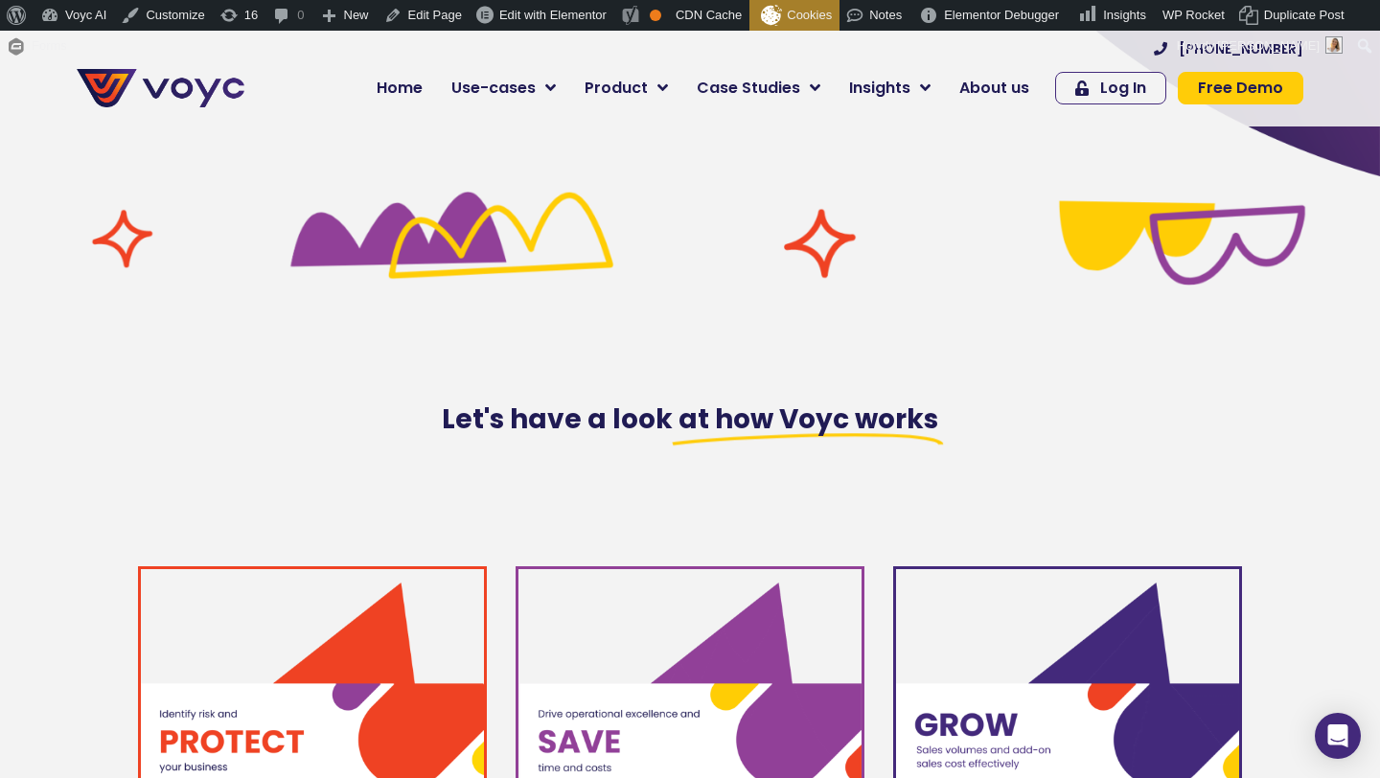
scroll to position [994, 0]
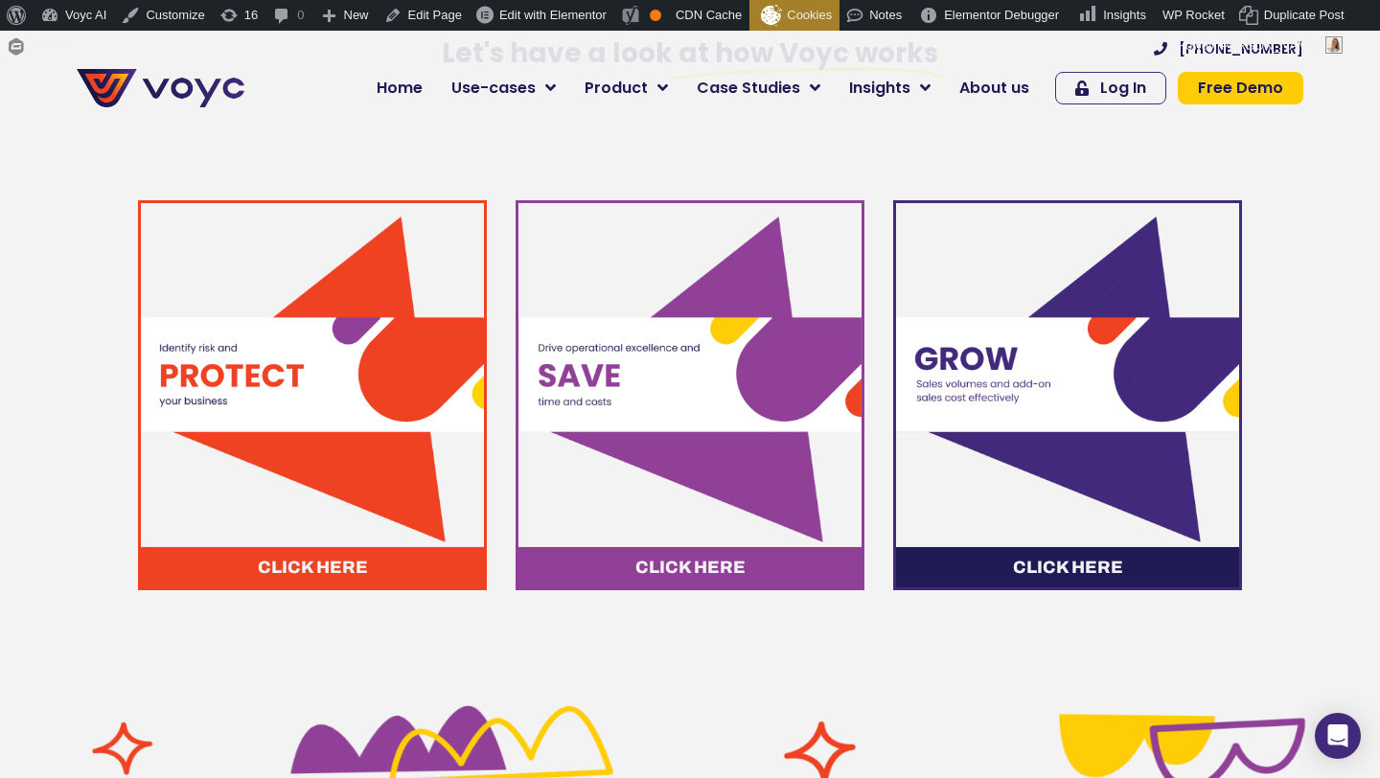
click at [353, 381] on img at bounding box center [312, 374] width 343 height 343
click at [326, 386] on img at bounding box center [312, 374] width 343 height 343
click at [337, 576] on span "Click here" at bounding box center [313, 567] width 110 height 17
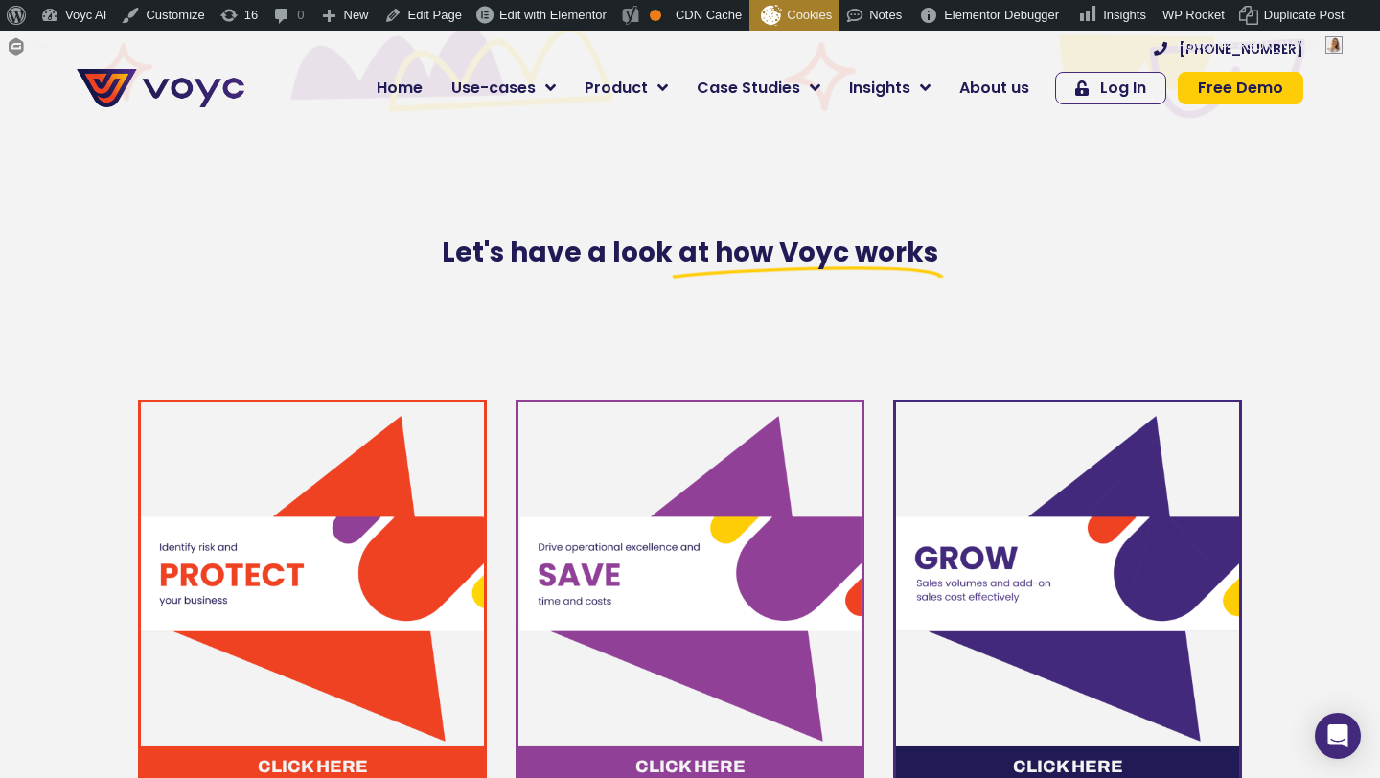
scroll to position [402, 0]
